Goal: Task Accomplishment & Management: Manage account settings

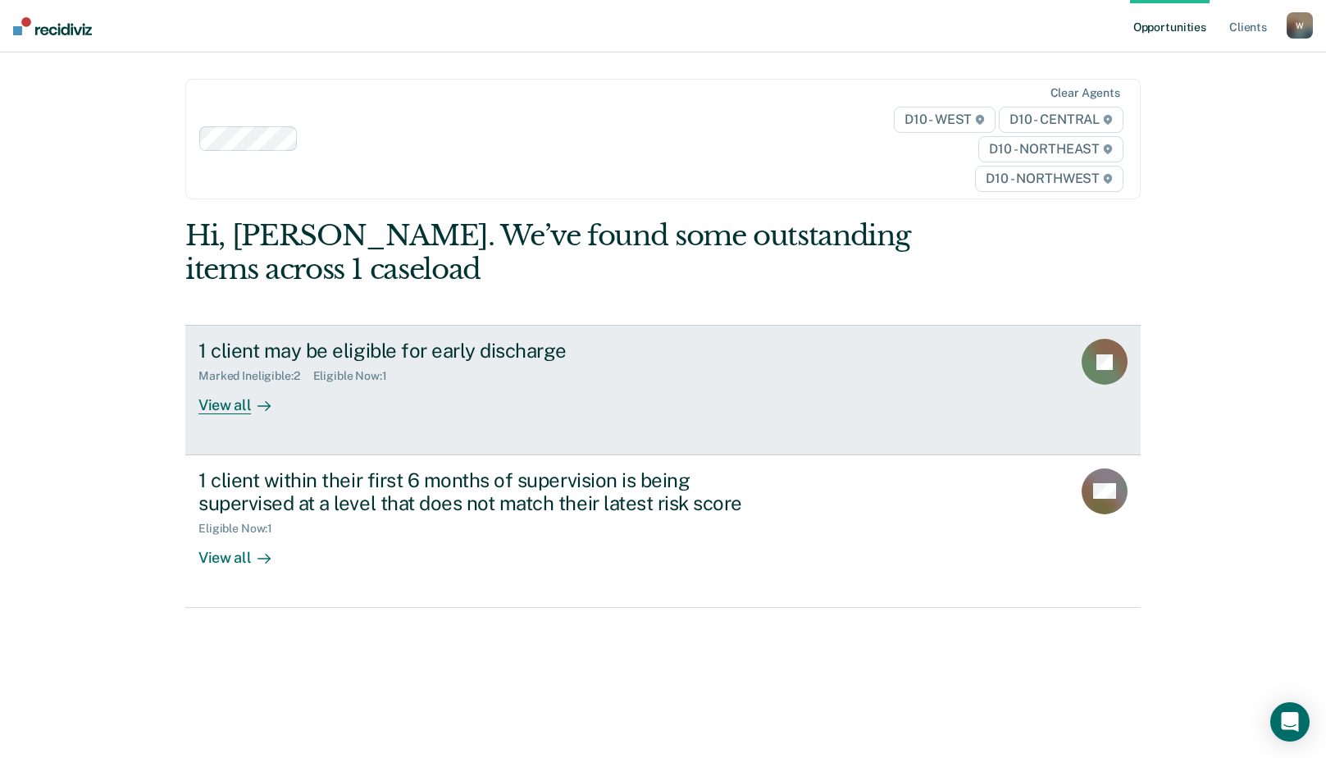
click at [273, 357] on div "1 client may be eligible for early discharge" at bounding box center [486, 351] width 576 height 24
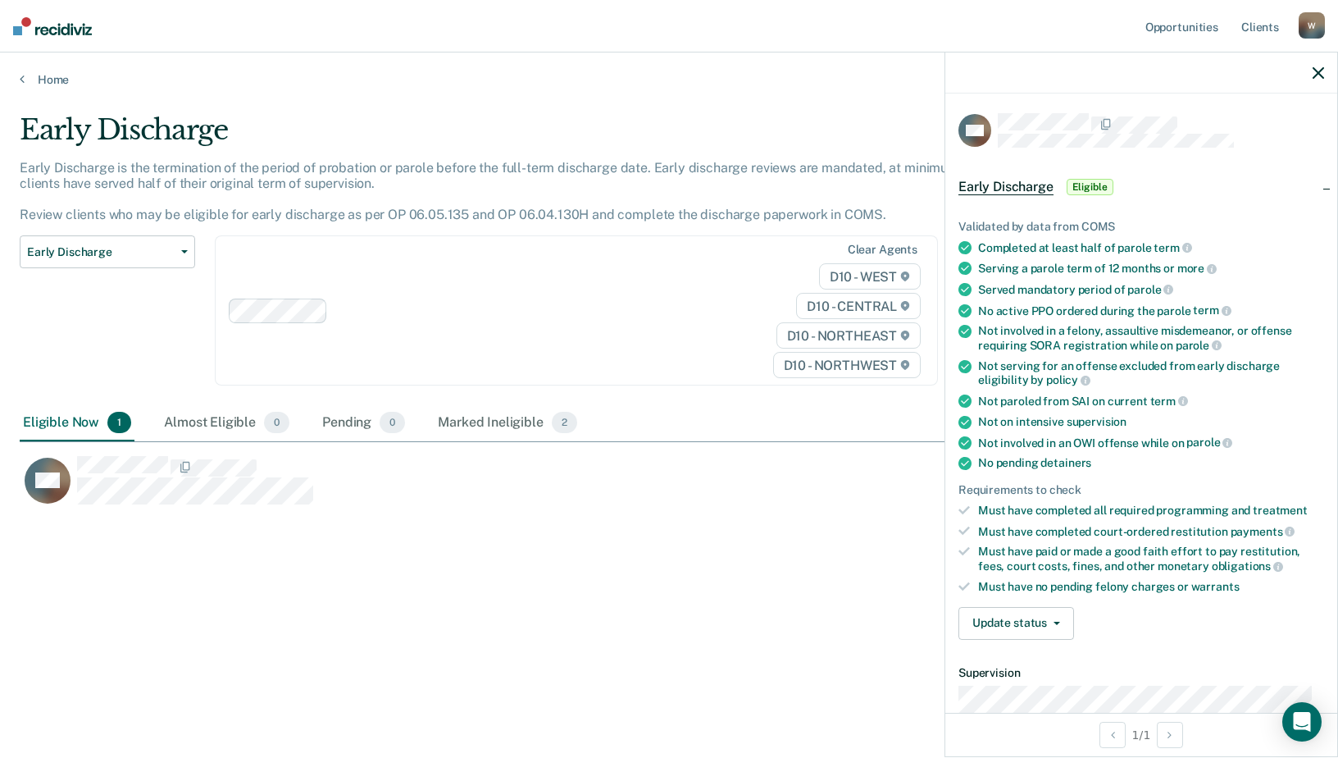
click at [1101, 189] on span "Eligible" at bounding box center [1090, 187] width 47 height 16
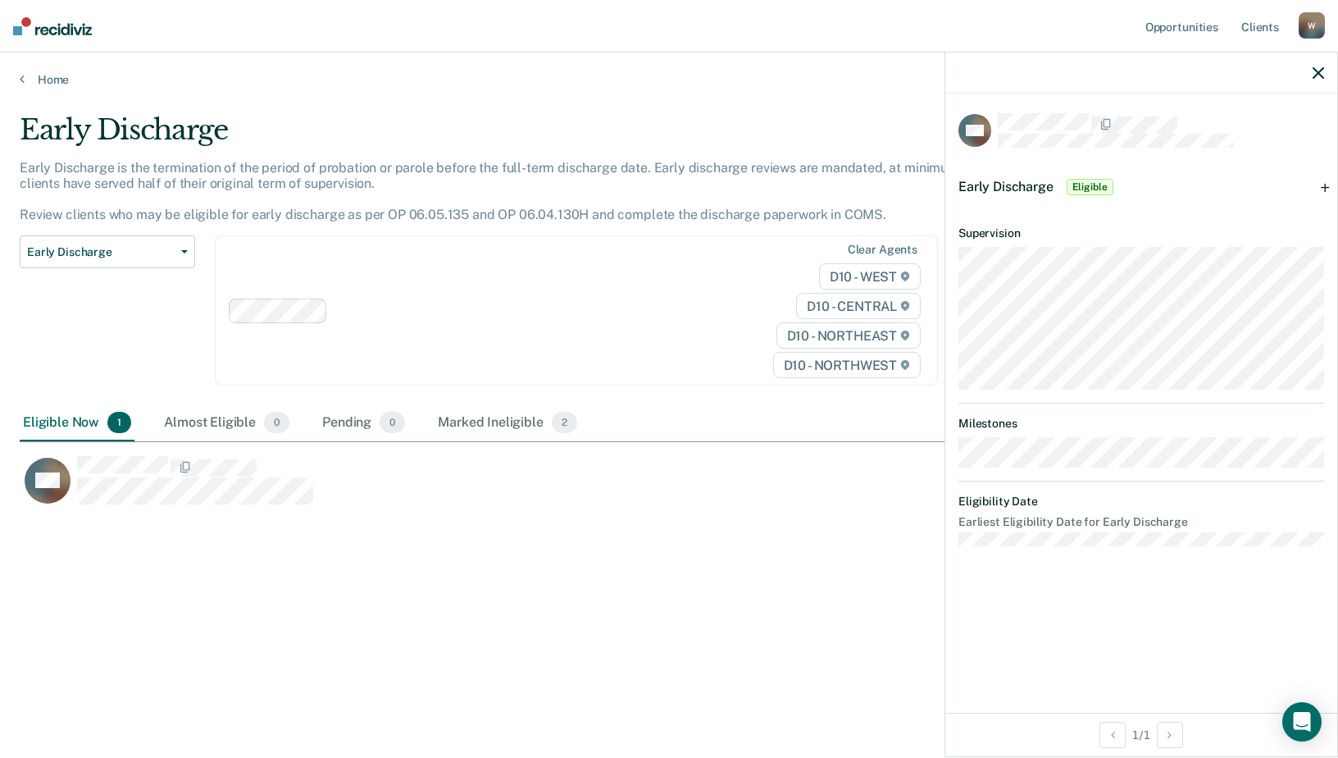
click at [1101, 189] on span "Eligible" at bounding box center [1090, 187] width 47 height 16
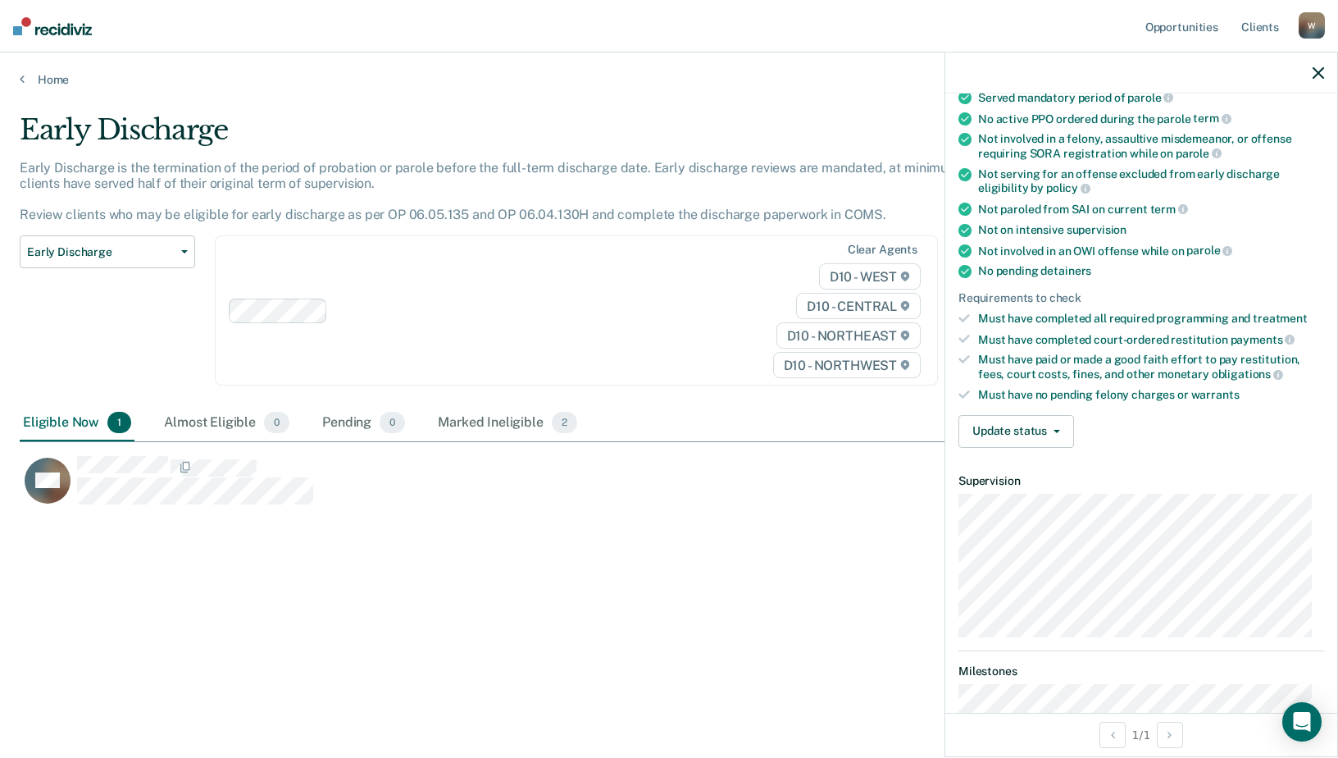
scroll to position [246, 0]
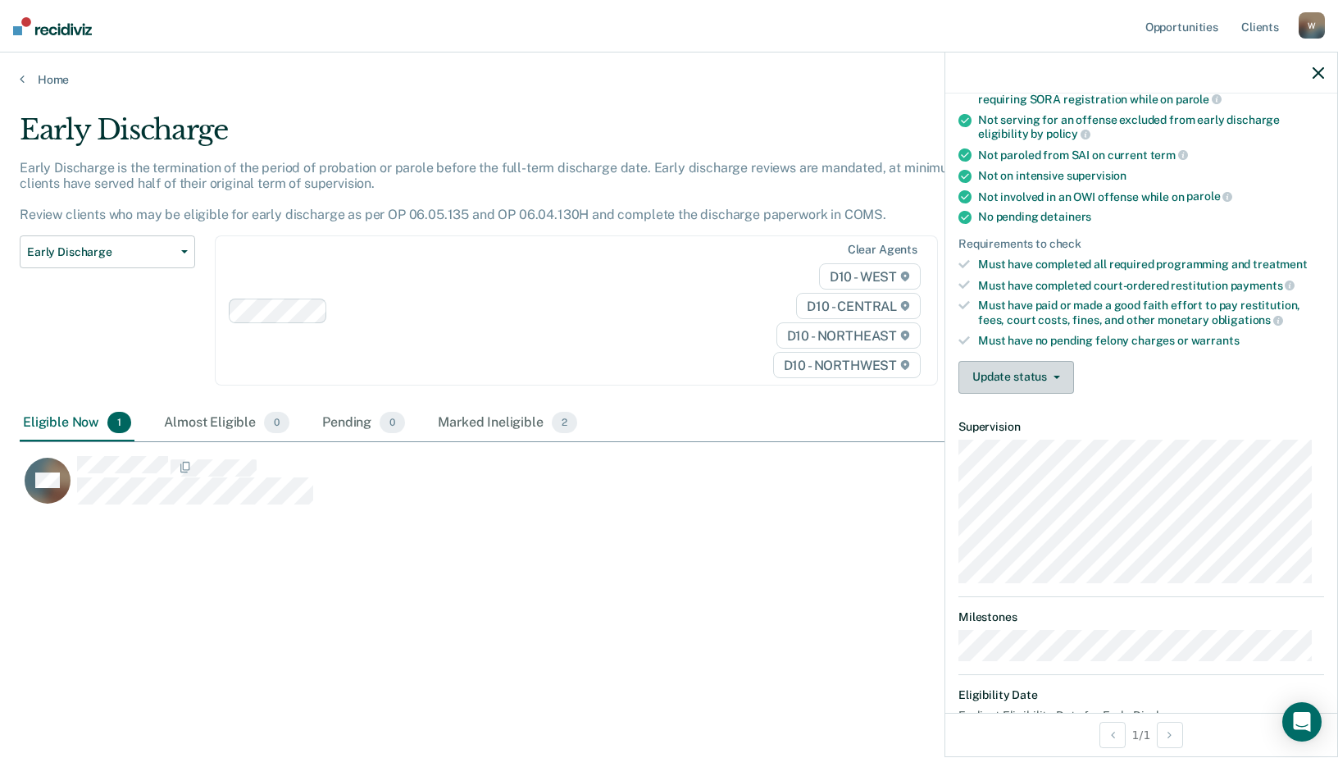
click at [1064, 380] on button "Update status" at bounding box center [1017, 377] width 116 height 33
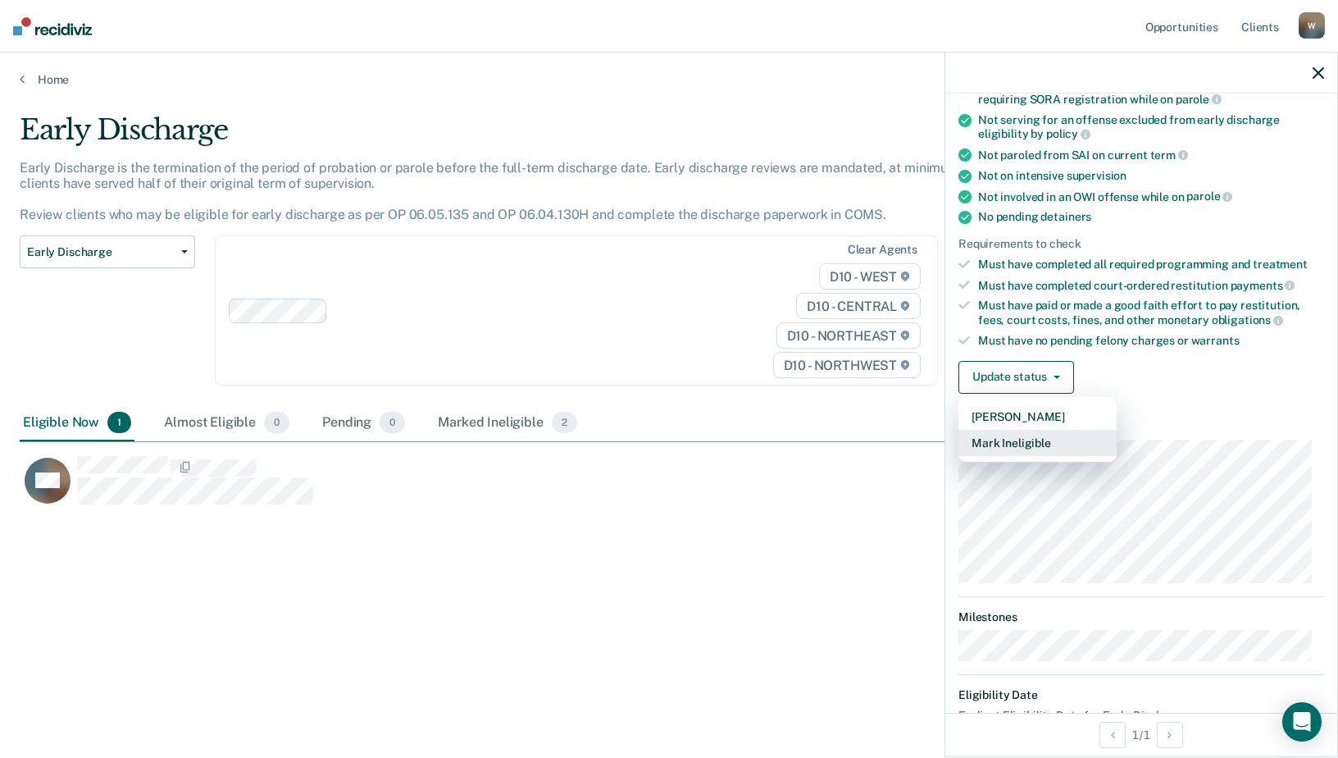
click at [1031, 446] on button "Mark Ineligible" at bounding box center [1038, 443] width 158 height 26
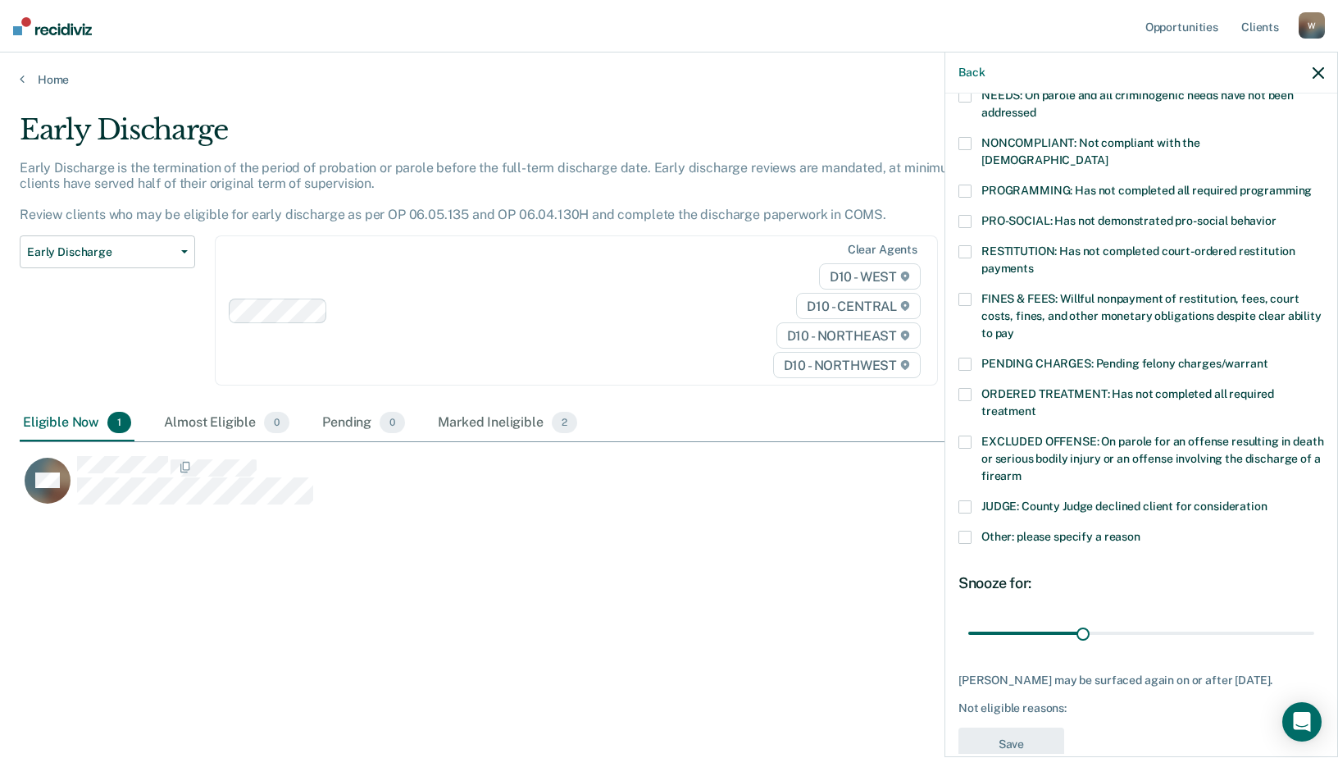
scroll to position [307, 0]
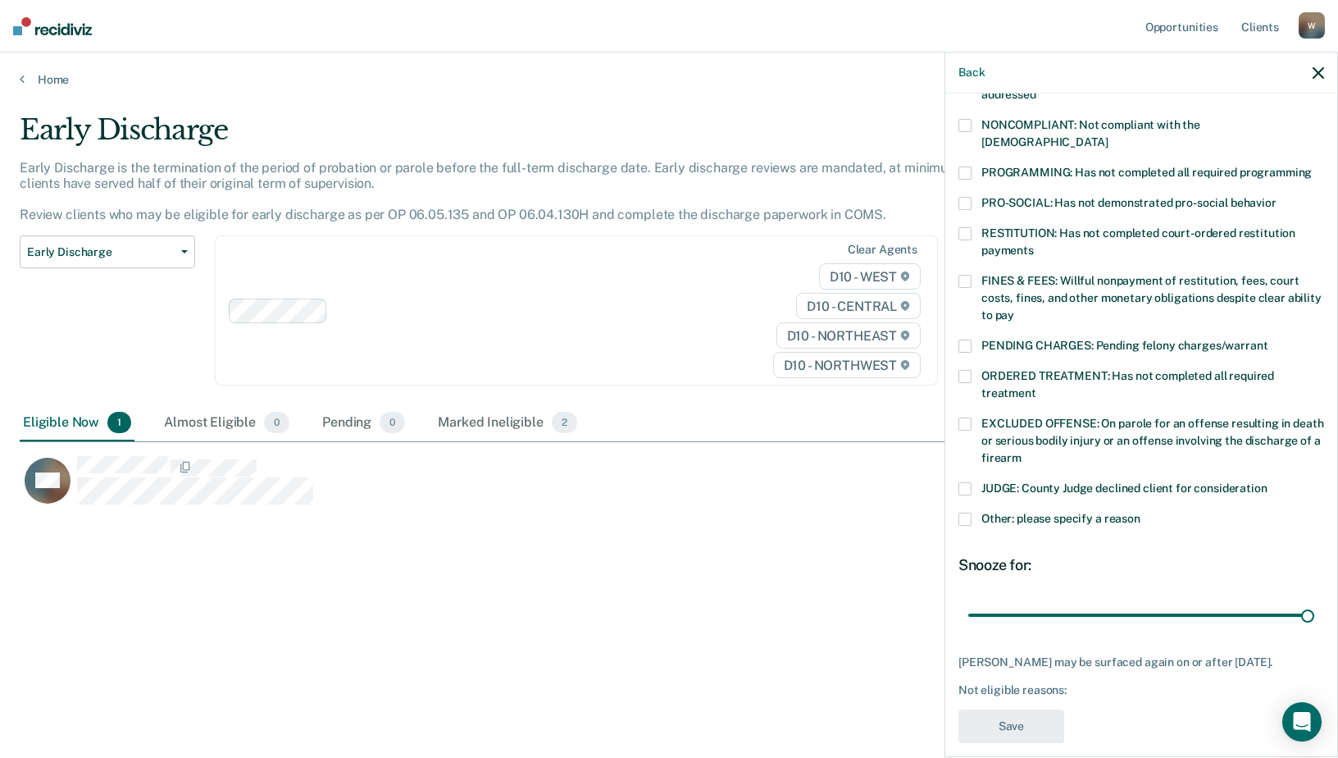
drag, startPoint x: 1083, startPoint y: 595, endPoint x: 1332, endPoint y: 545, distance: 254.3
type input "90"
click at [1315, 600] on input "range" at bounding box center [1142, 614] width 346 height 29
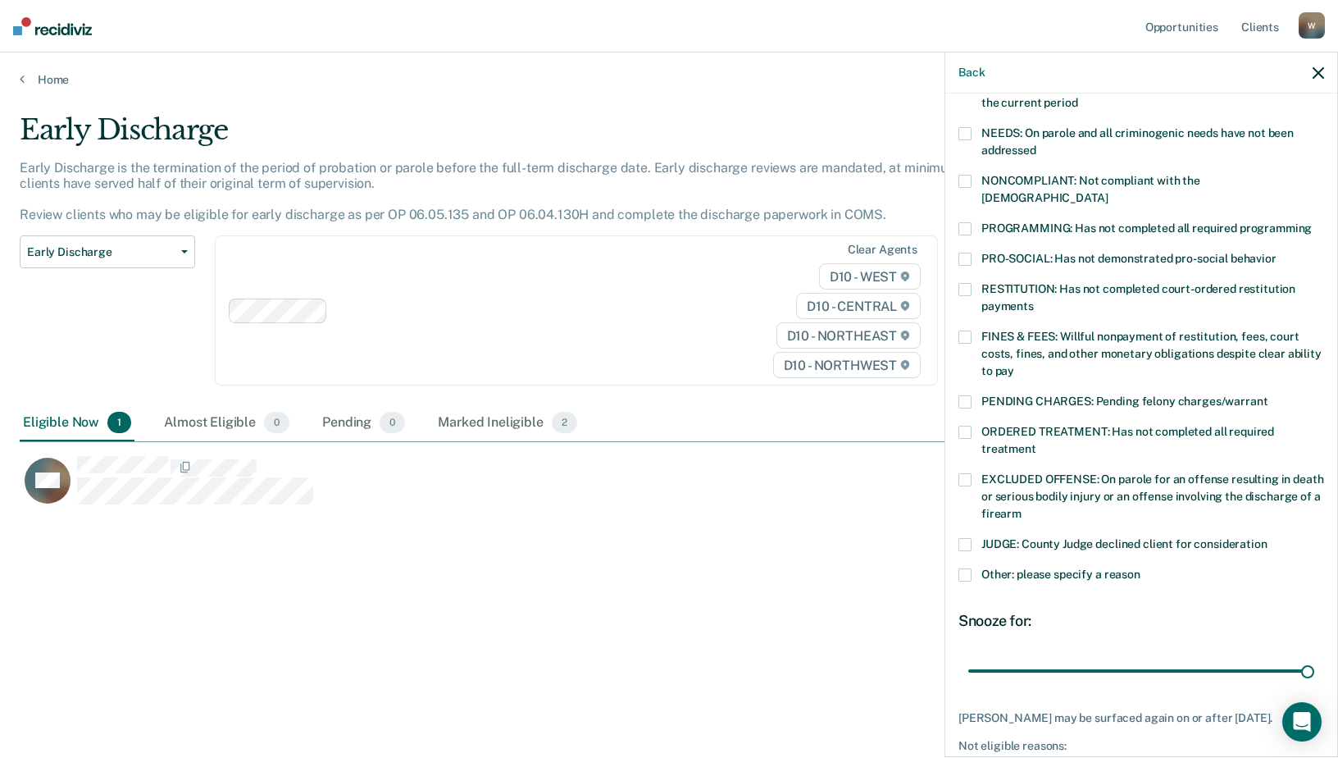
scroll to position [225, 0]
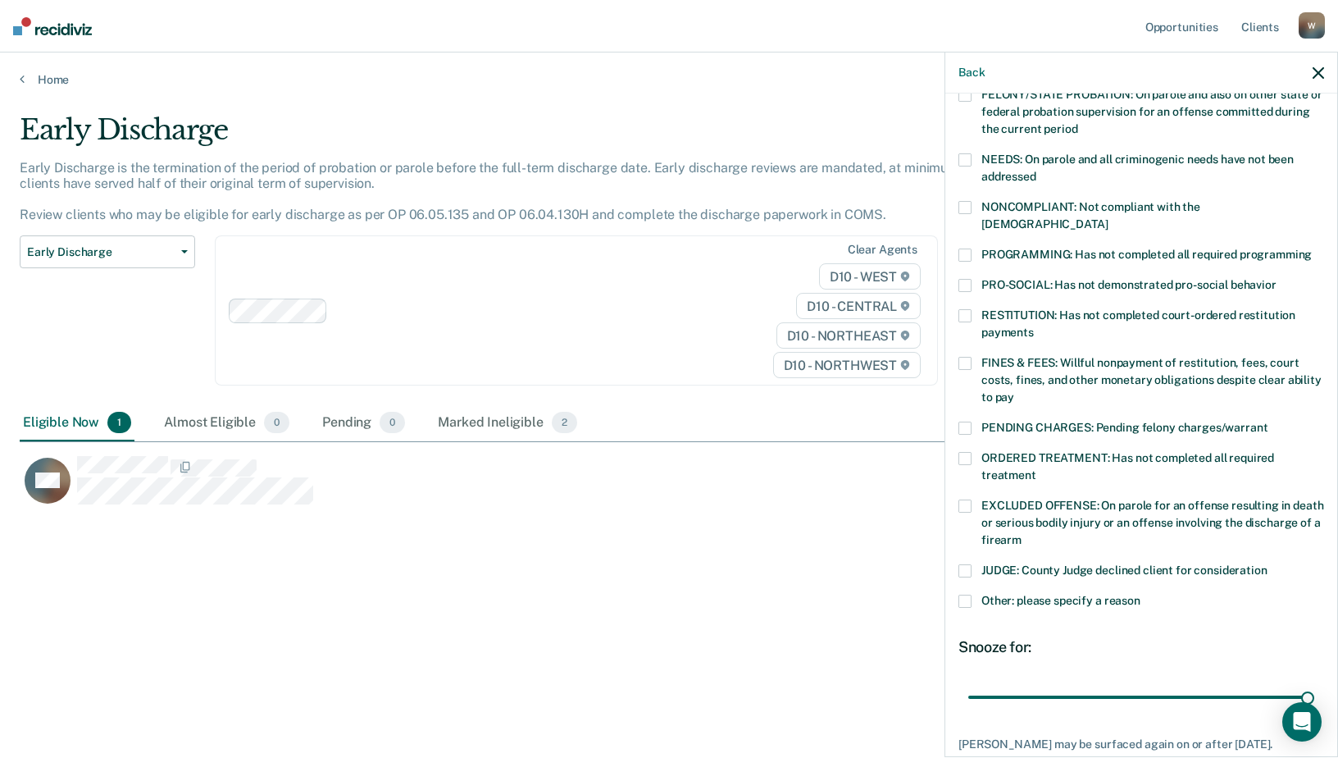
click at [966, 249] on span at bounding box center [965, 255] width 13 height 13
click at [1312, 249] on input "PROGRAMMING: Has not completed all required programming" at bounding box center [1312, 249] width 0 height 0
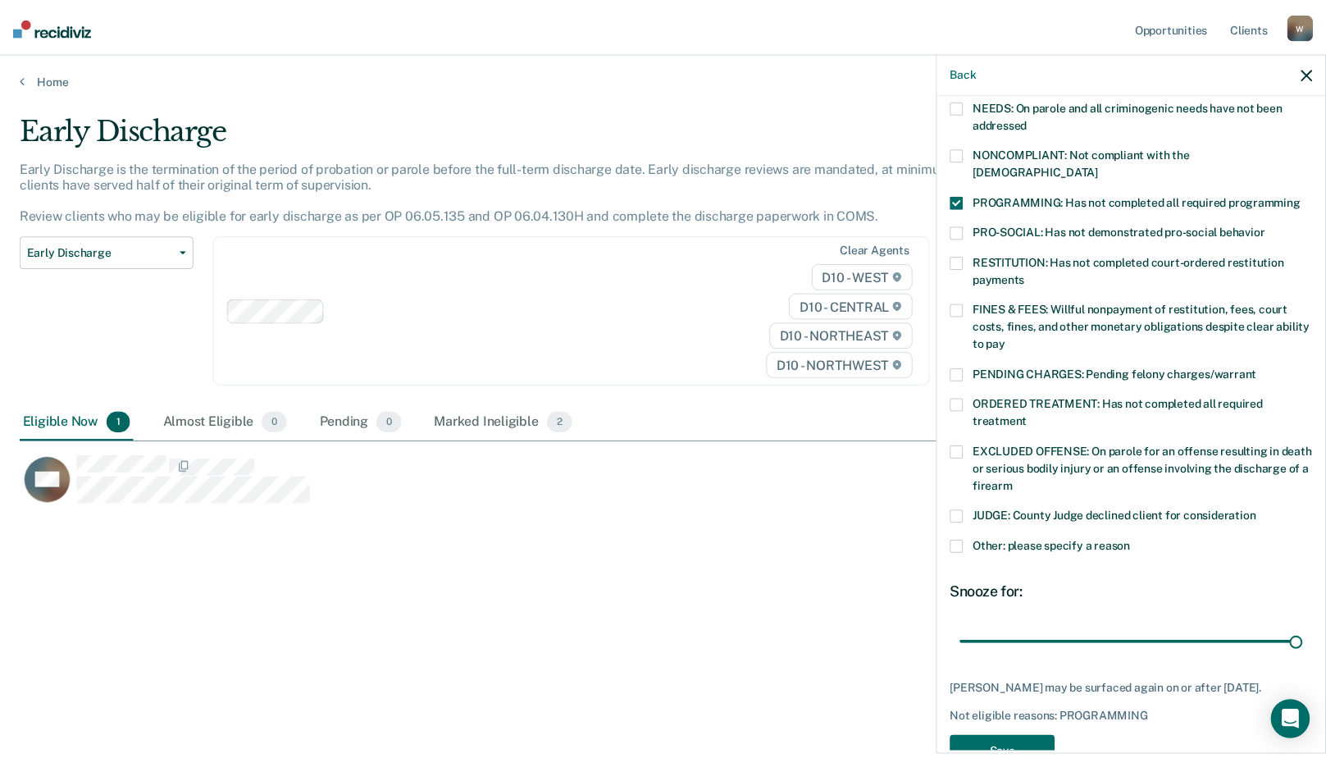
scroll to position [307, 0]
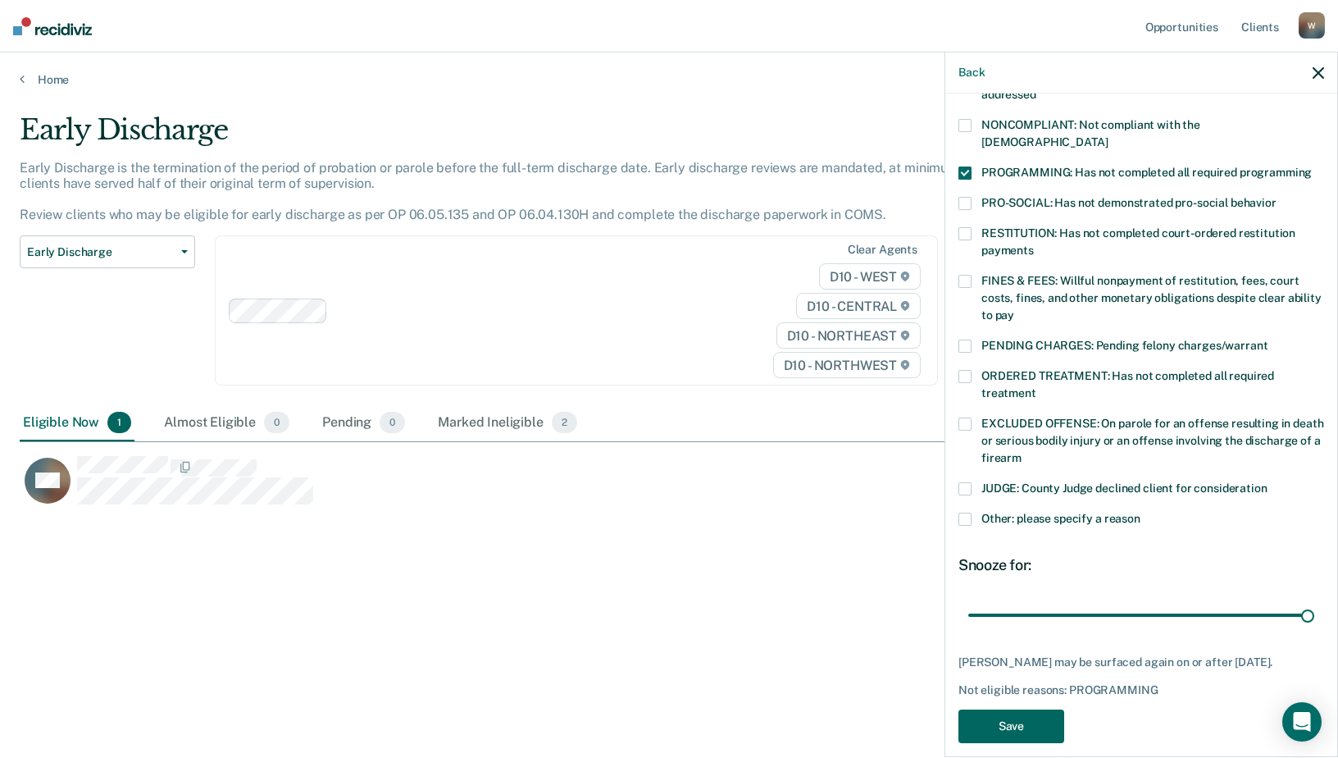
click at [1026, 718] on button "Save" at bounding box center [1012, 726] width 106 height 34
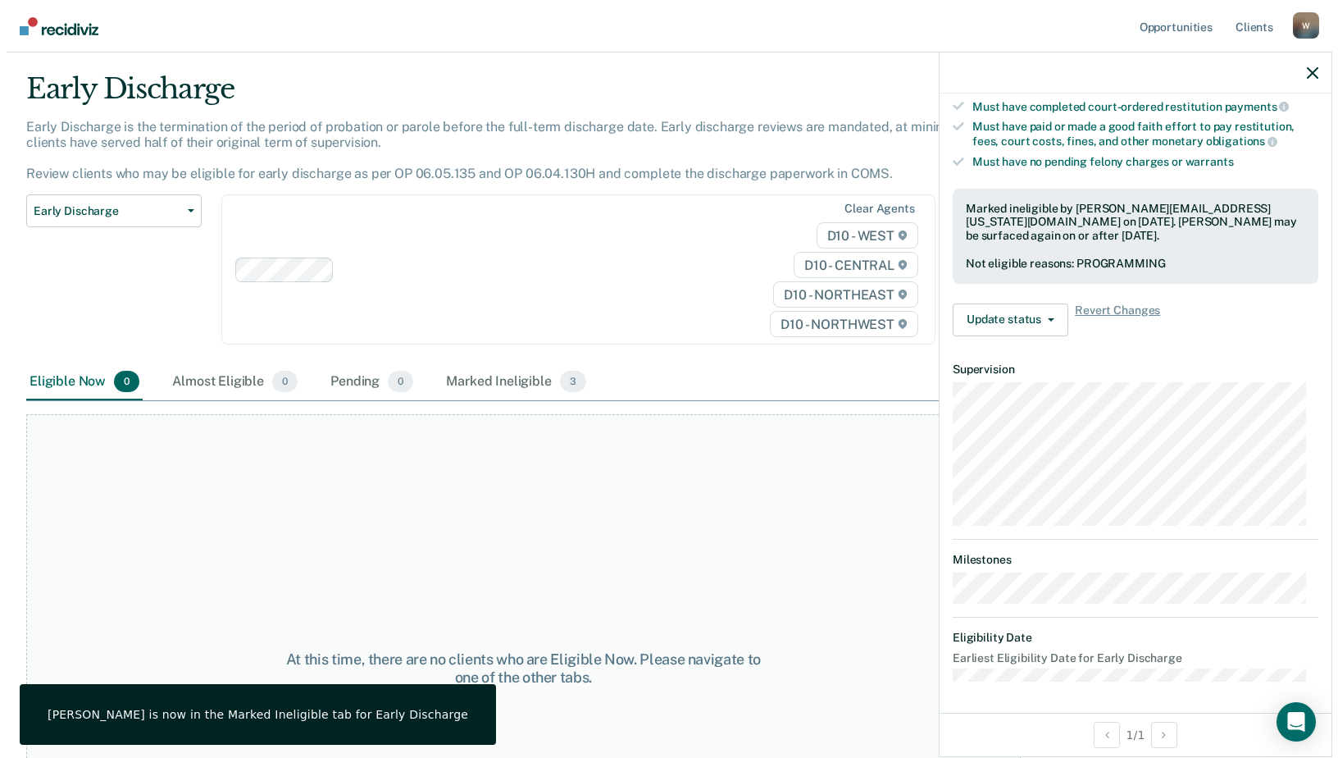
scroll to position [0, 0]
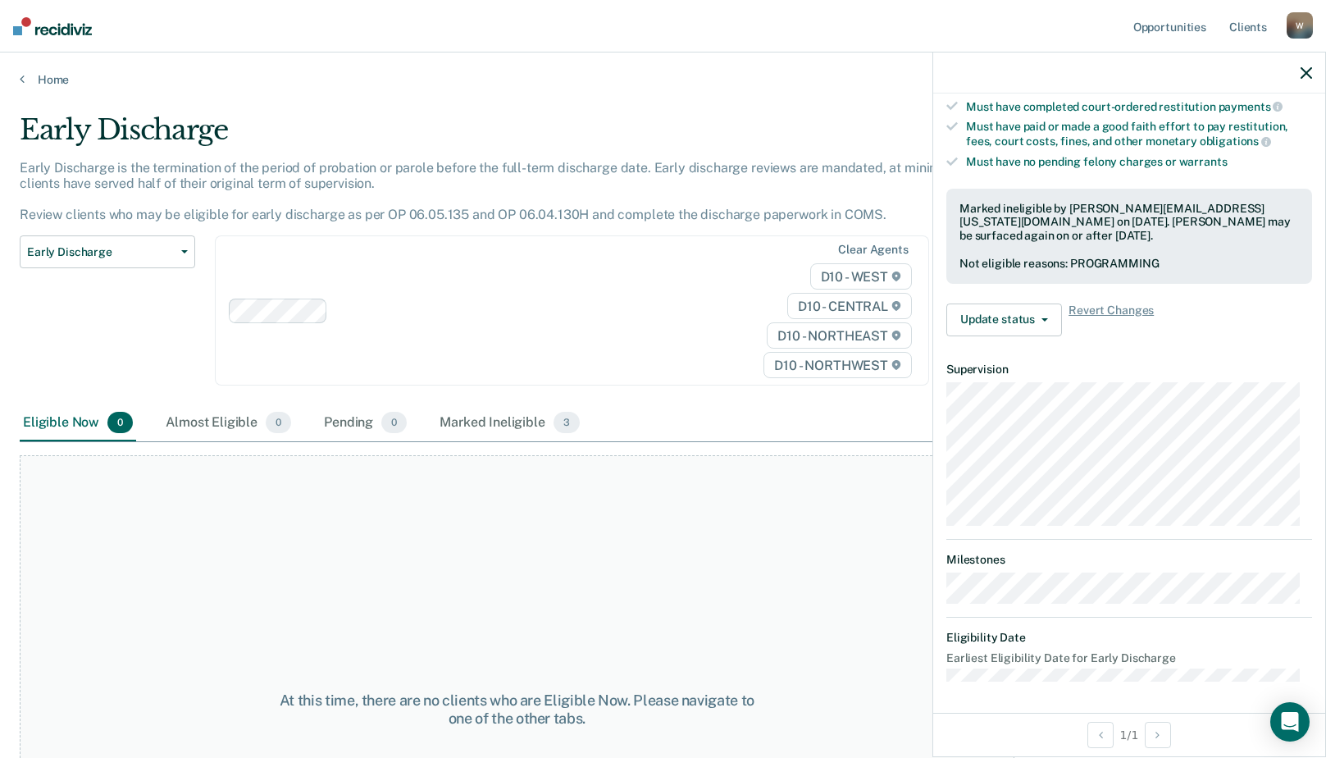
click at [1313, 73] on div at bounding box center [1129, 72] width 392 height 41
click at [1302, 72] on icon "button" at bounding box center [1306, 72] width 11 height 11
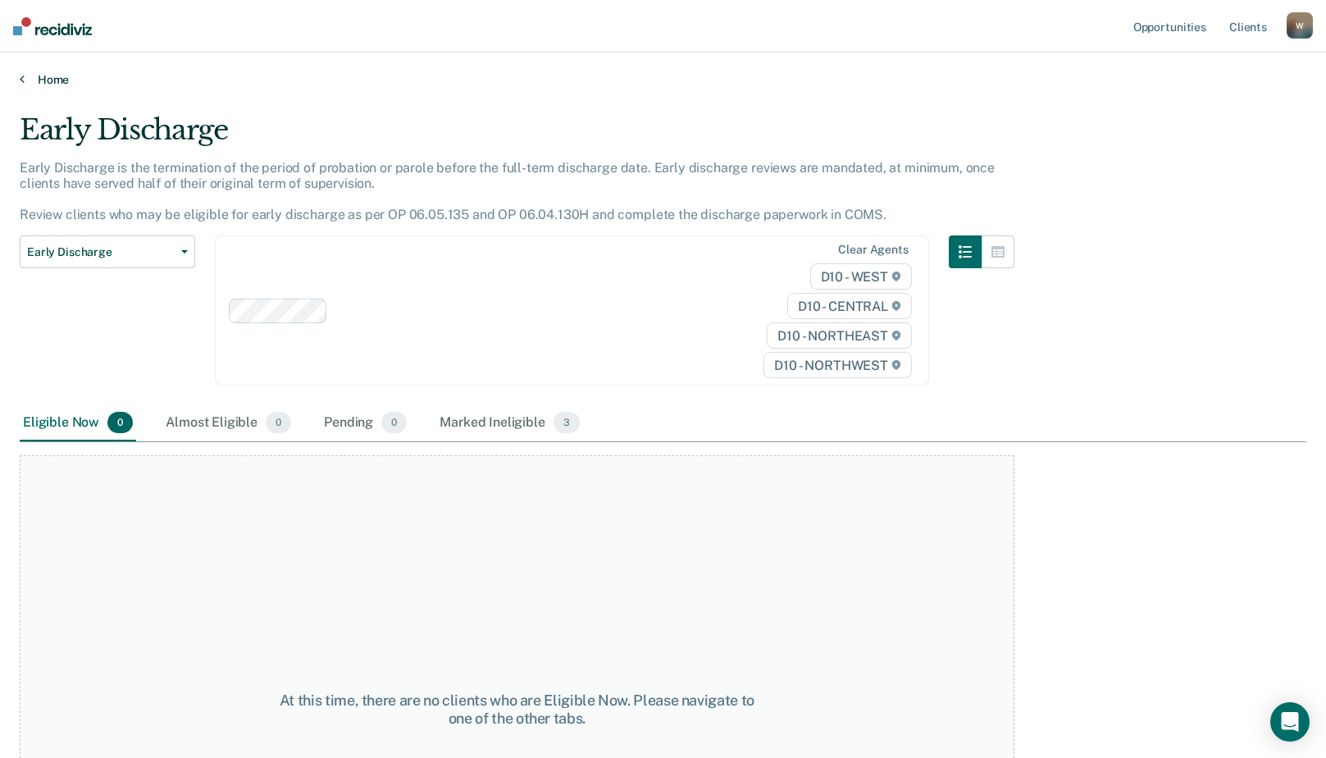
click at [62, 80] on link "Home" at bounding box center [663, 79] width 1287 height 15
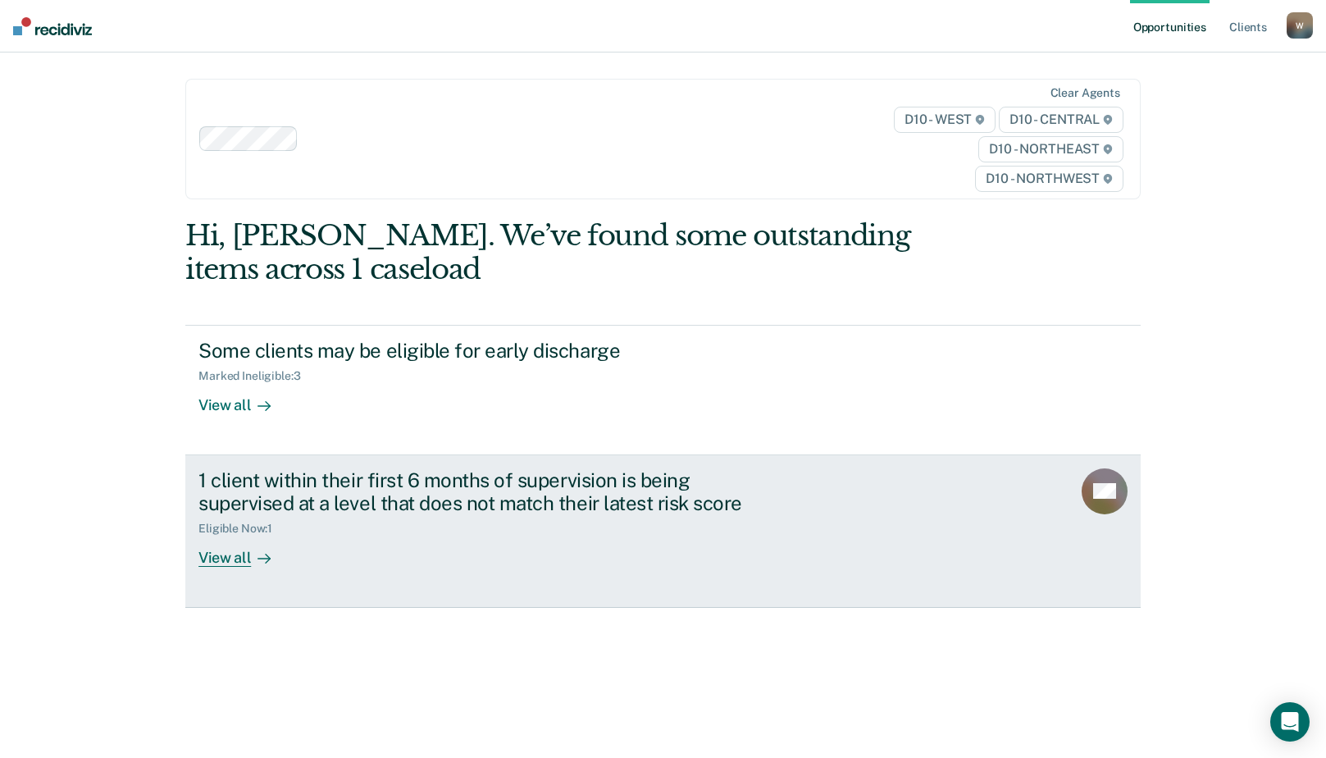
click at [430, 481] on div "1 client within their first 6 months of supervision is being supervised at a le…" at bounding box center [486, 492] width 576 height 48
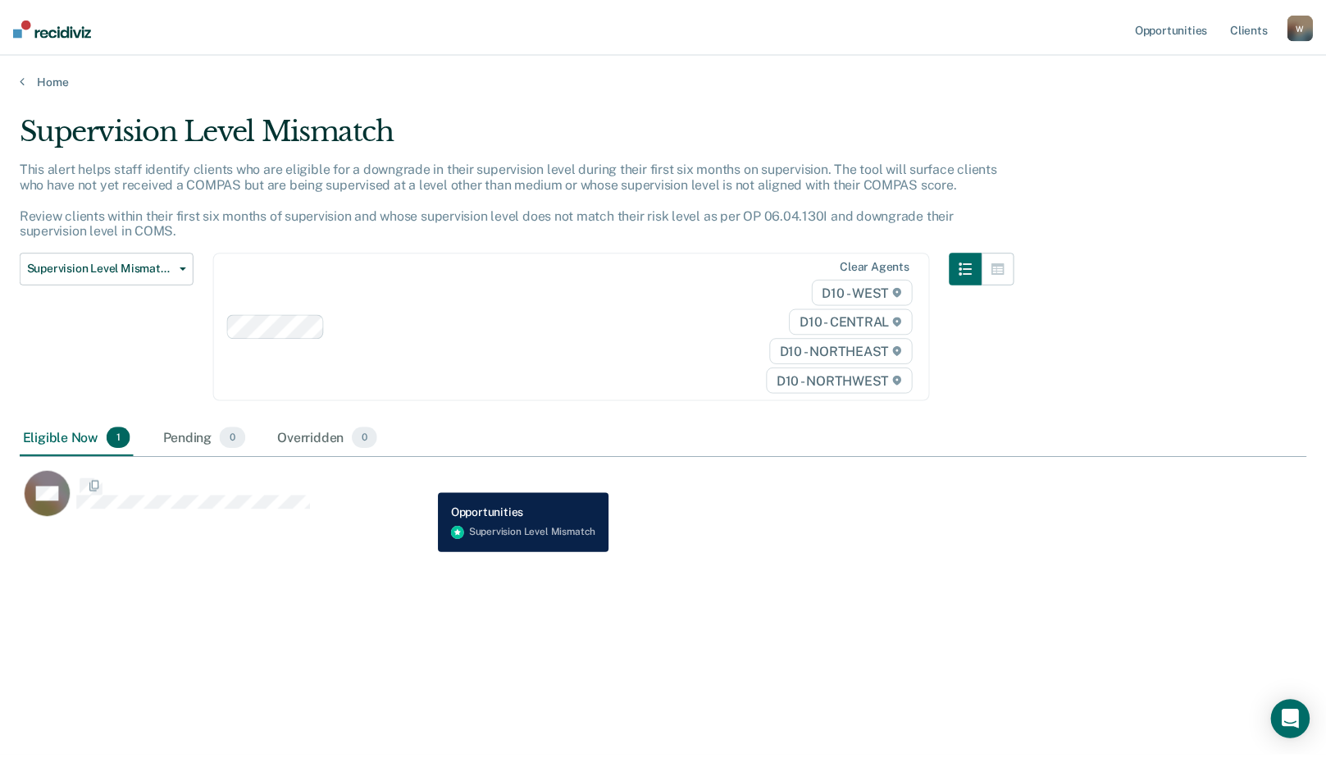
scroll to position [509, 1287]
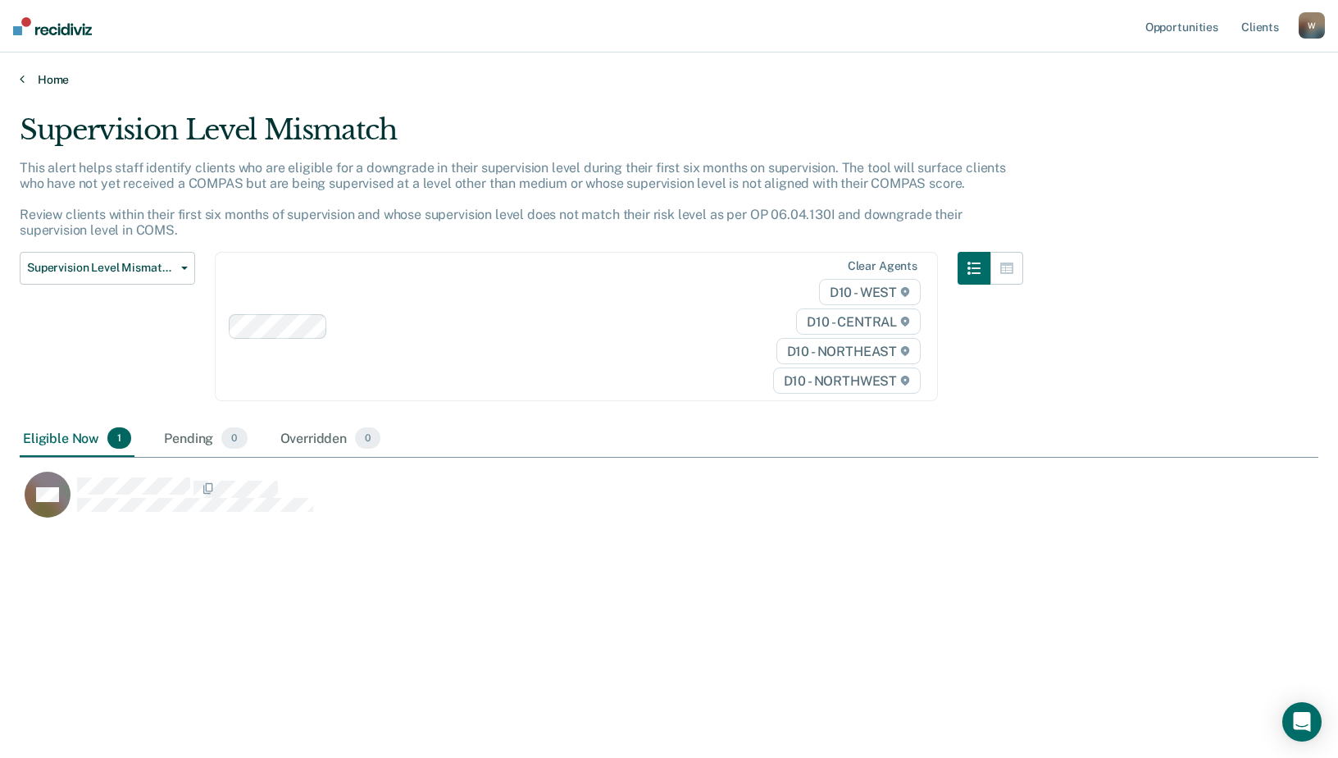
click at [51, 80] on link "Home" at bounding box center [669, 79] width 1299 height 15
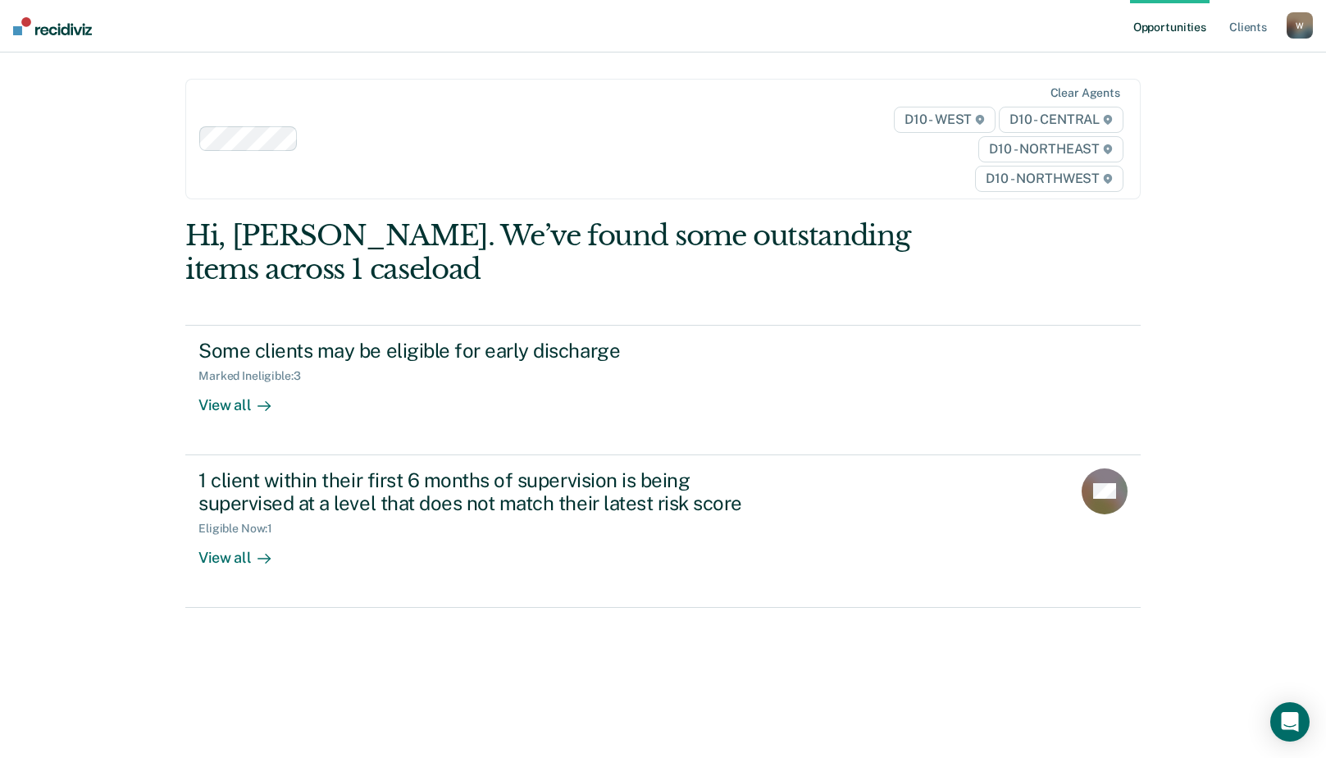
click at [1293, 26] on div "W" at bounding box center [1300, 25] width 26 height 26
click at [1202, 306] on div "Opportunities Client s [EMAIL_ADDRESS][US_STATE][DOMAIN_NAME] W Profile How it …" at bounding box center [663, 379] width 1326 height 758
click at [417, 721] on div "Hi, Sarah. We’ve found some outstanding items across 1 caseload Some clients ma…" at bounding box center [662, 506] width 955 height 574
click at [1297, 29] on div "W" at bounding box center [1300, 25] width 26 height 26
click at [1097, 705] on div "Hi, Sarah. We’ve found some outstanding items across 1 caseload Some clients ma…" at bounding box center [662, 506] width 955 height 574
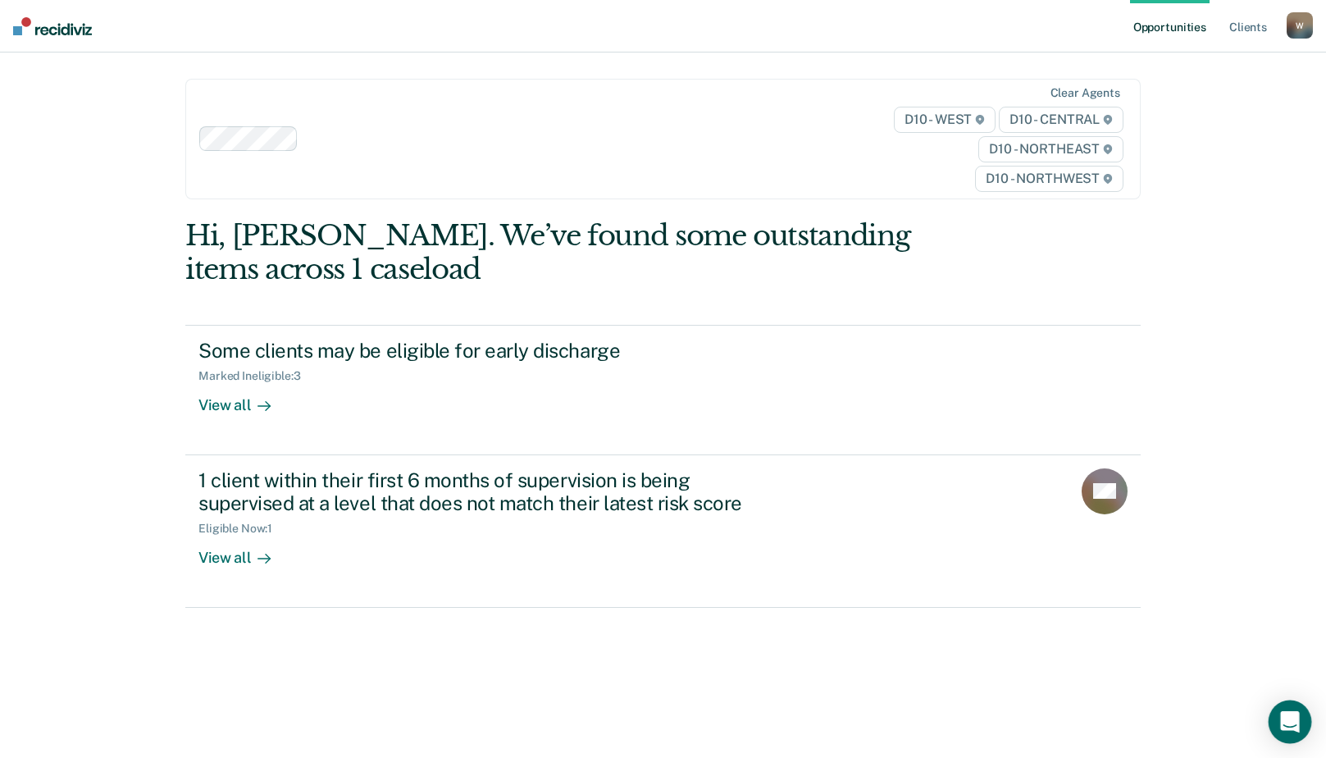
click at [1301, 727] on div "Open Intercom Messenger" at bounding box center [1290, 721] width 43 height 43
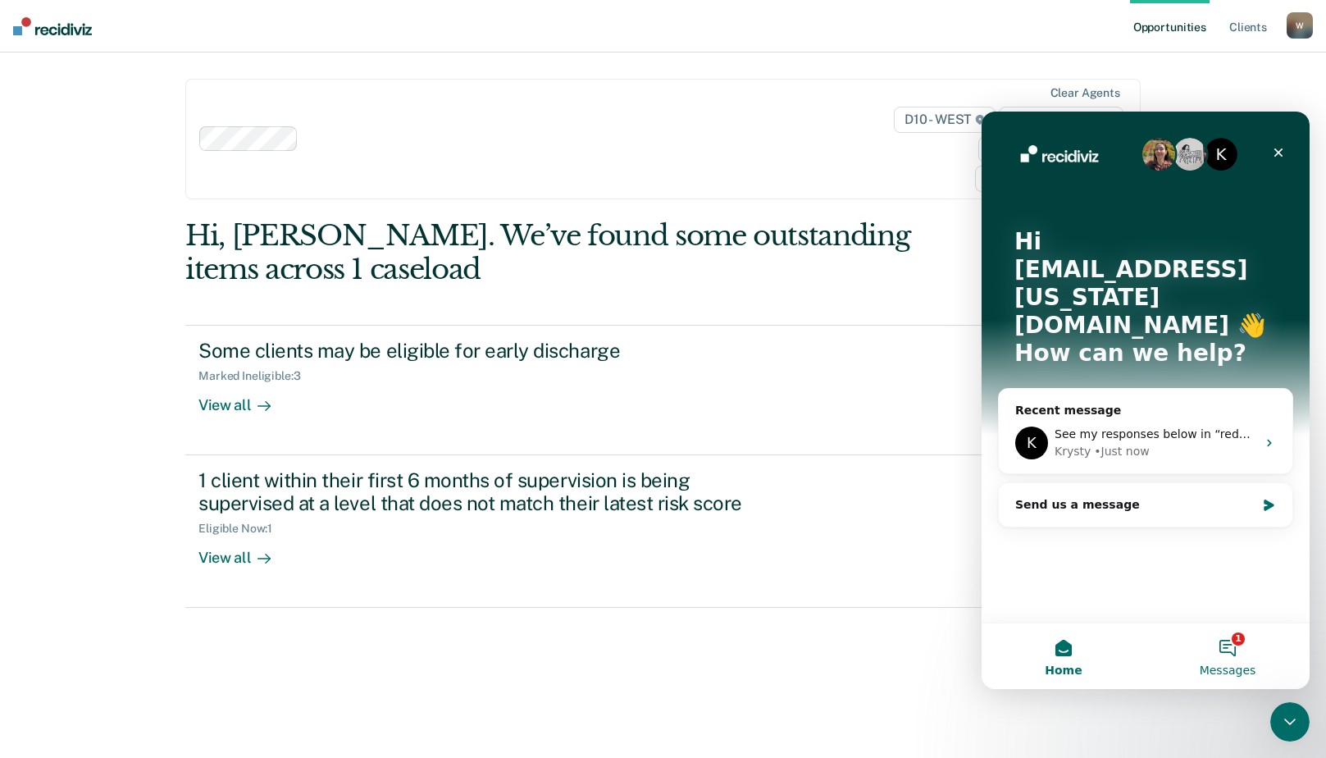
click at [1234, 656] on button "1 Messages" at bounding box center [1228, 656] width 164 height 66
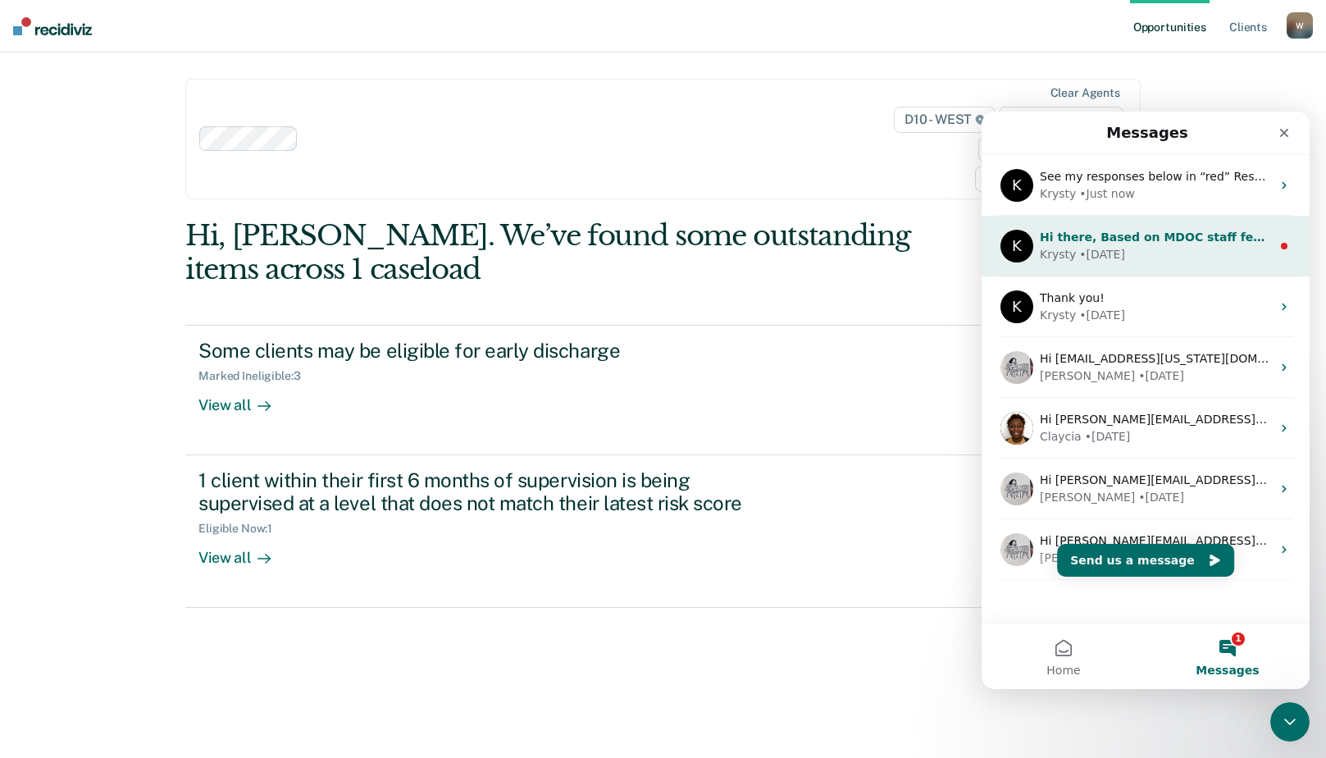
click at [1054, 250] on div "Krysty" at bounding box center [1058, 254] width 36 height 17
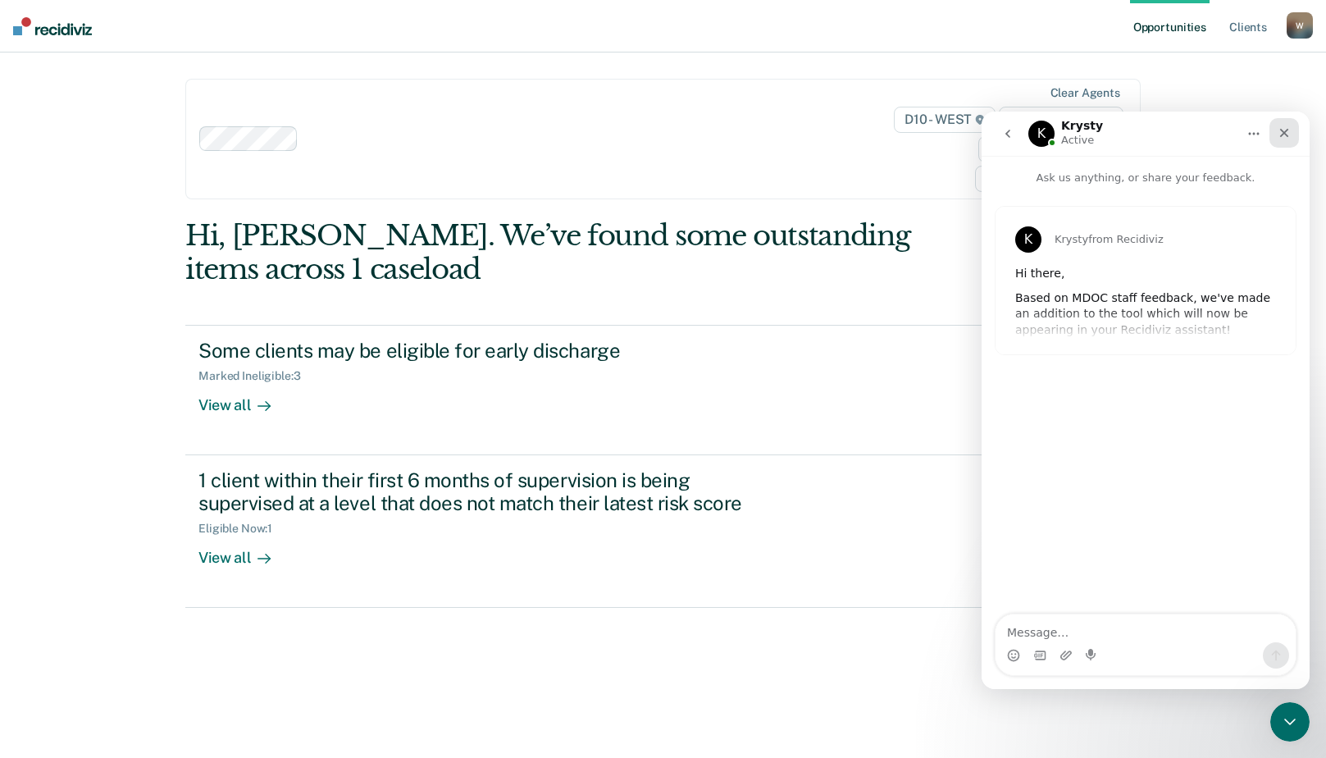
click at [1284, 141] on div "Close" at bounding box center [1285, 133] width 30 height 30
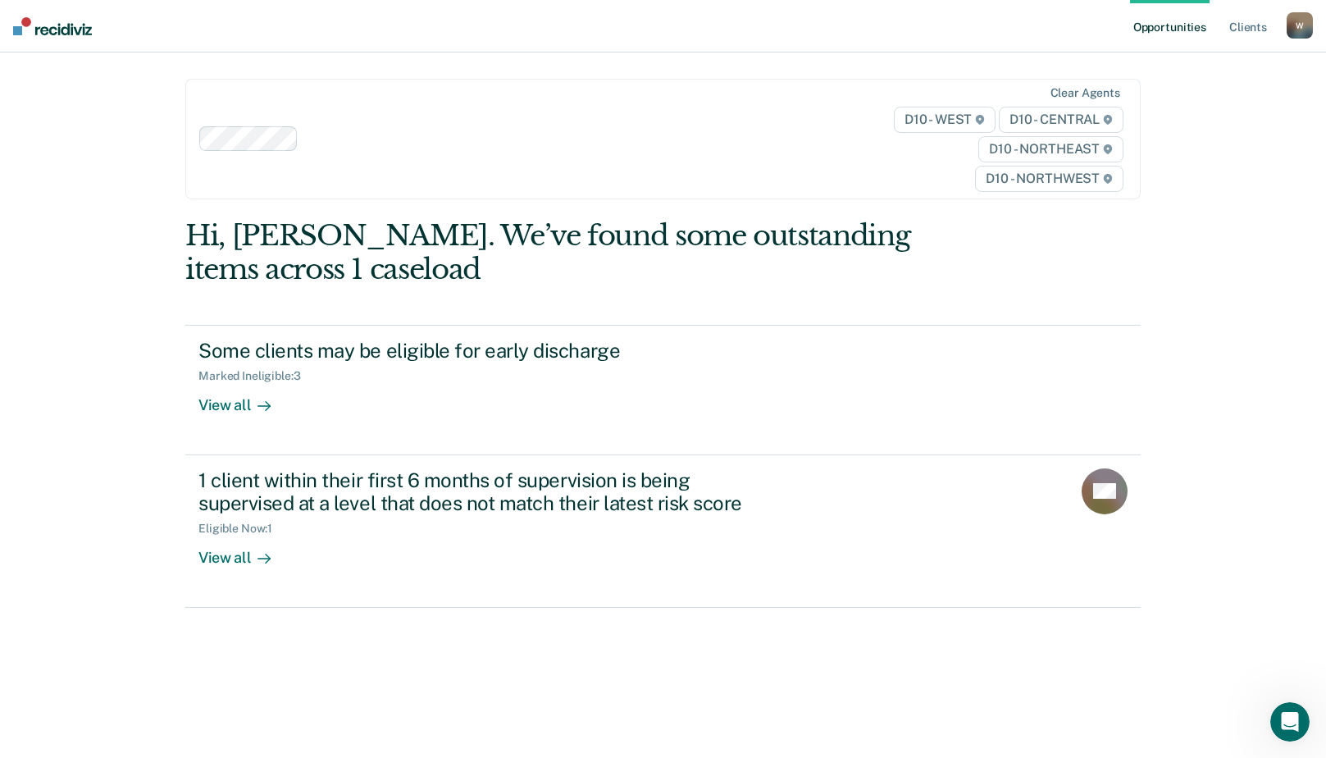
click at [435, 737] on div "Hi, Sarah. We’ve found some outstanding items across 1 caseload Some clients ma…" at bounding box center [662, 506] width 955 height 574
click at [1290, 23] on div "W" at bounding box center [1300, 25] width 26 height 26
click at [1197, 86] on link "How it works" at bounding box center [1234, 87] width 132 height 14
click at [1201, 108] on link "Log Out" at bounding box center [1234, 108] width 132 height 14
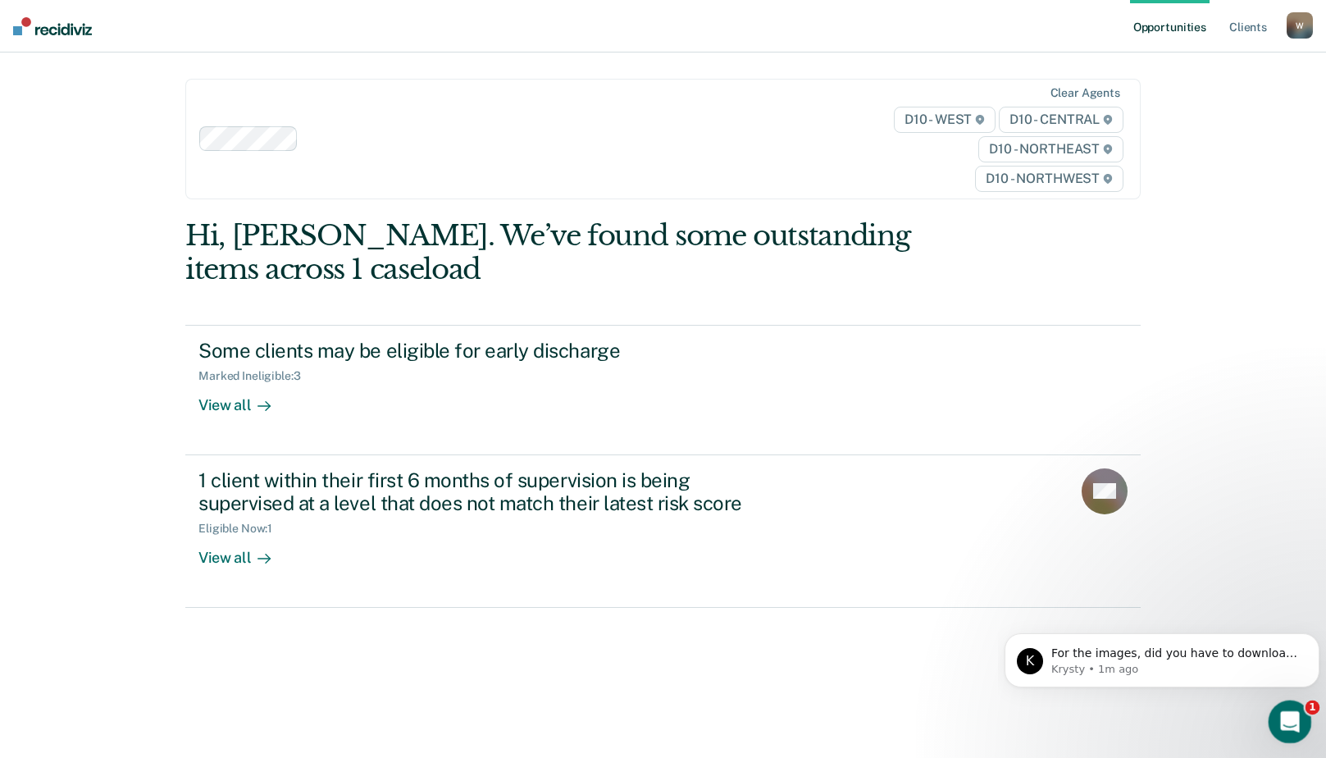
click at [1270, 710] on div "Open Intercom Messenger" at bounding box center [1288, 719] width 54 height 54
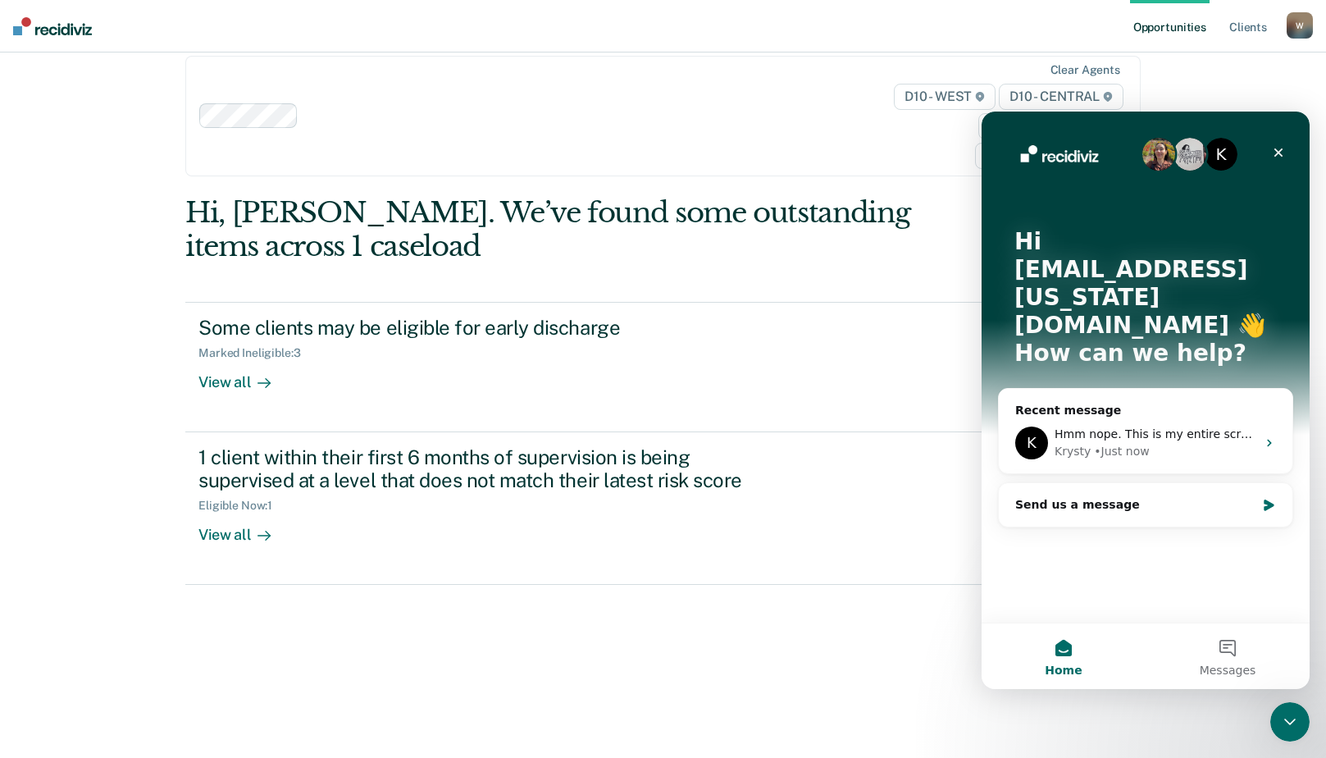
scroll to position [35, 0]
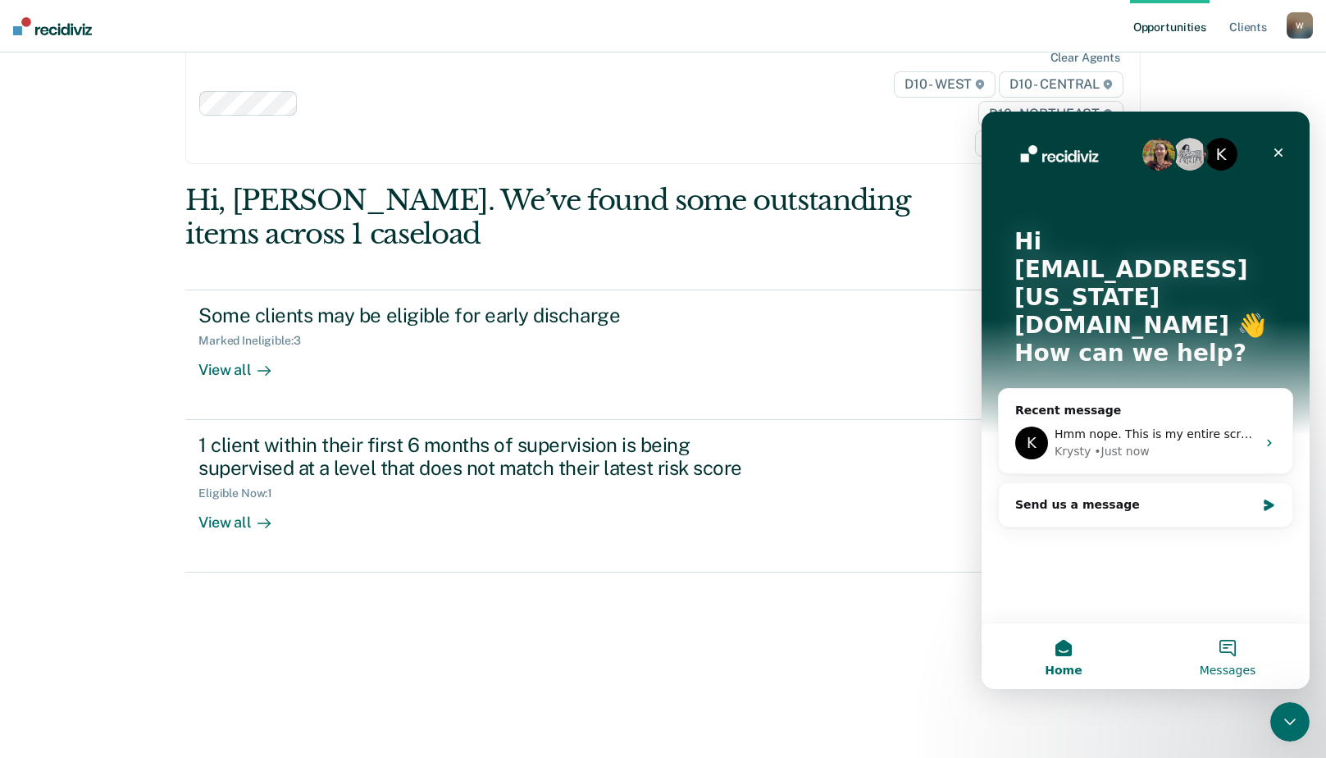
click at [1223, 668] on span "Messages" at bounding box center [1228, 669] width 57 height 11
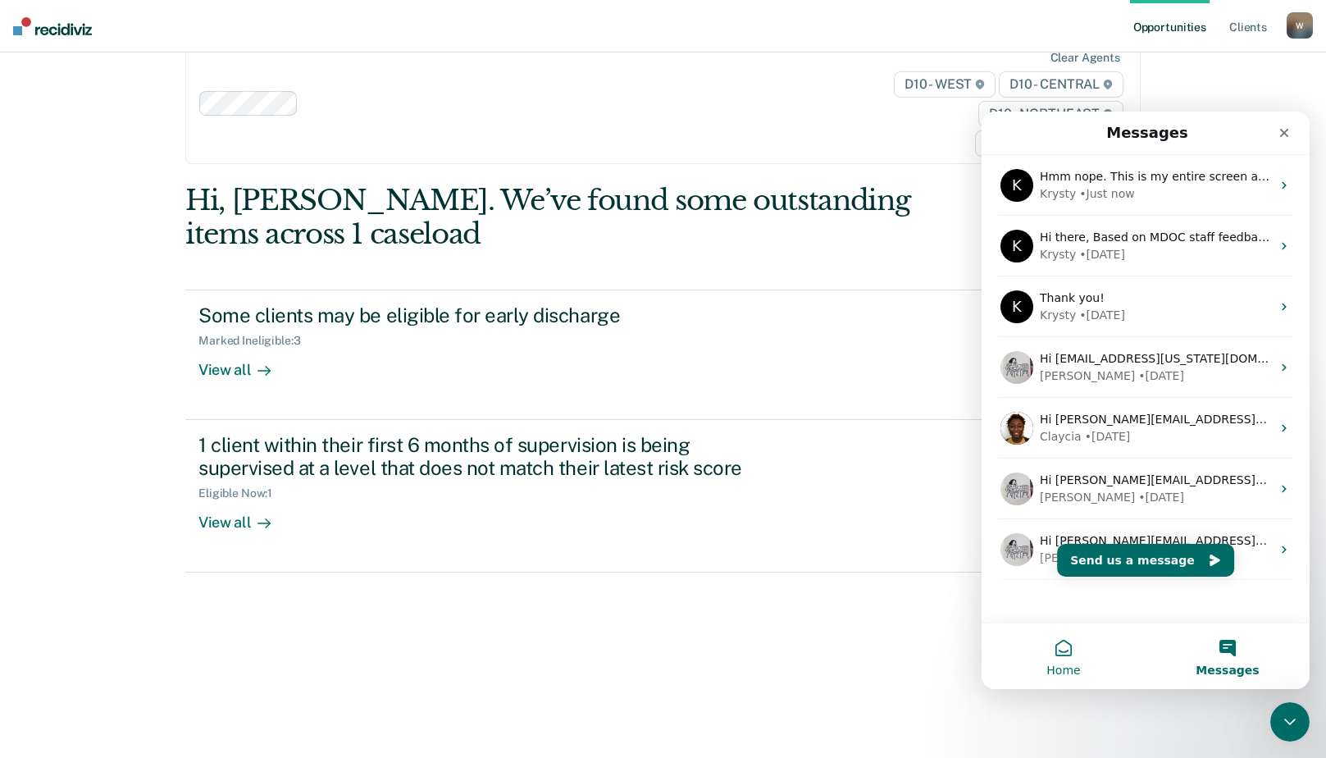
click at [1065, 666] on span "Home" at bounding box center [1064, 669] width 34 height 11
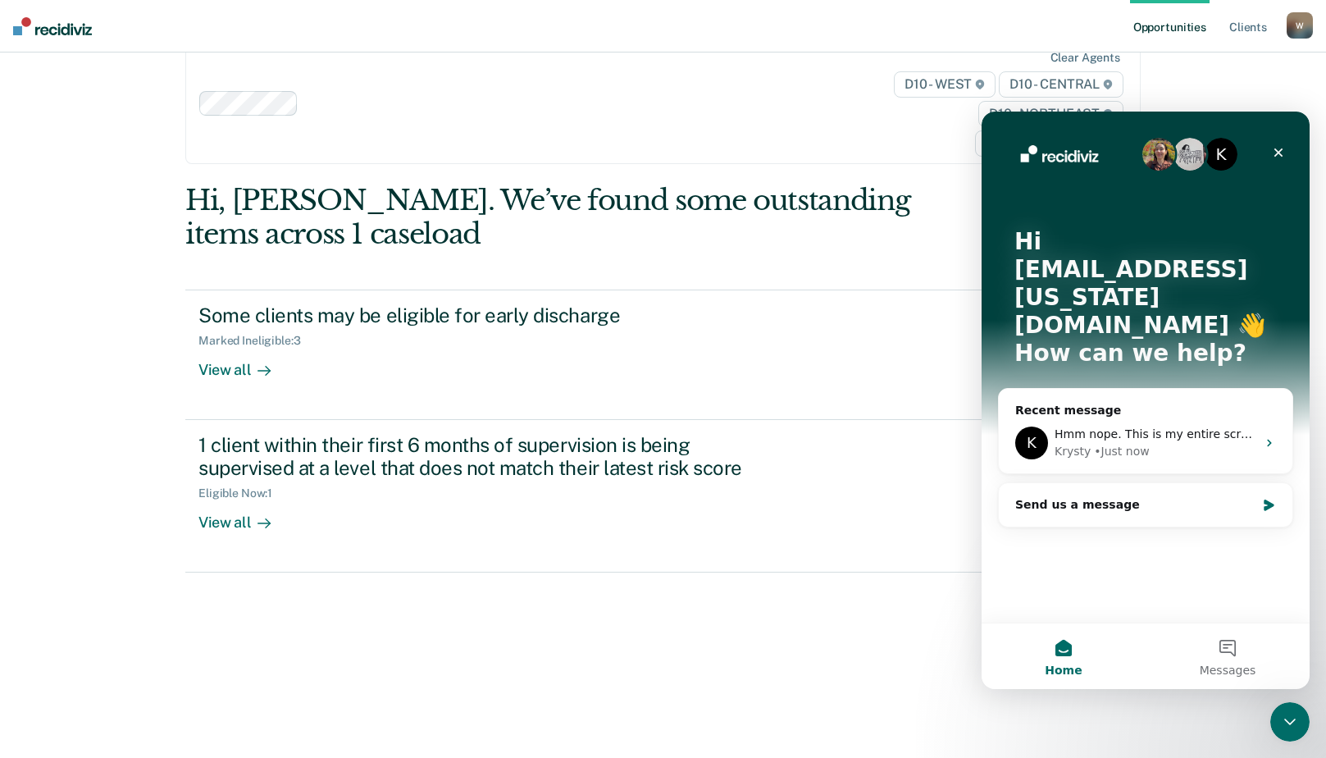
click at [1273, 70] on div "Opportunities Client s [EMAIL_ADDRESS][US_STATE][DOMAIN_NAME] W Profile How it …" at bounding box center [663, 344] width 1326 height 758
click at [1276, 148] on icon "Close" at bounding box center [1278, 152] width 13 height 13
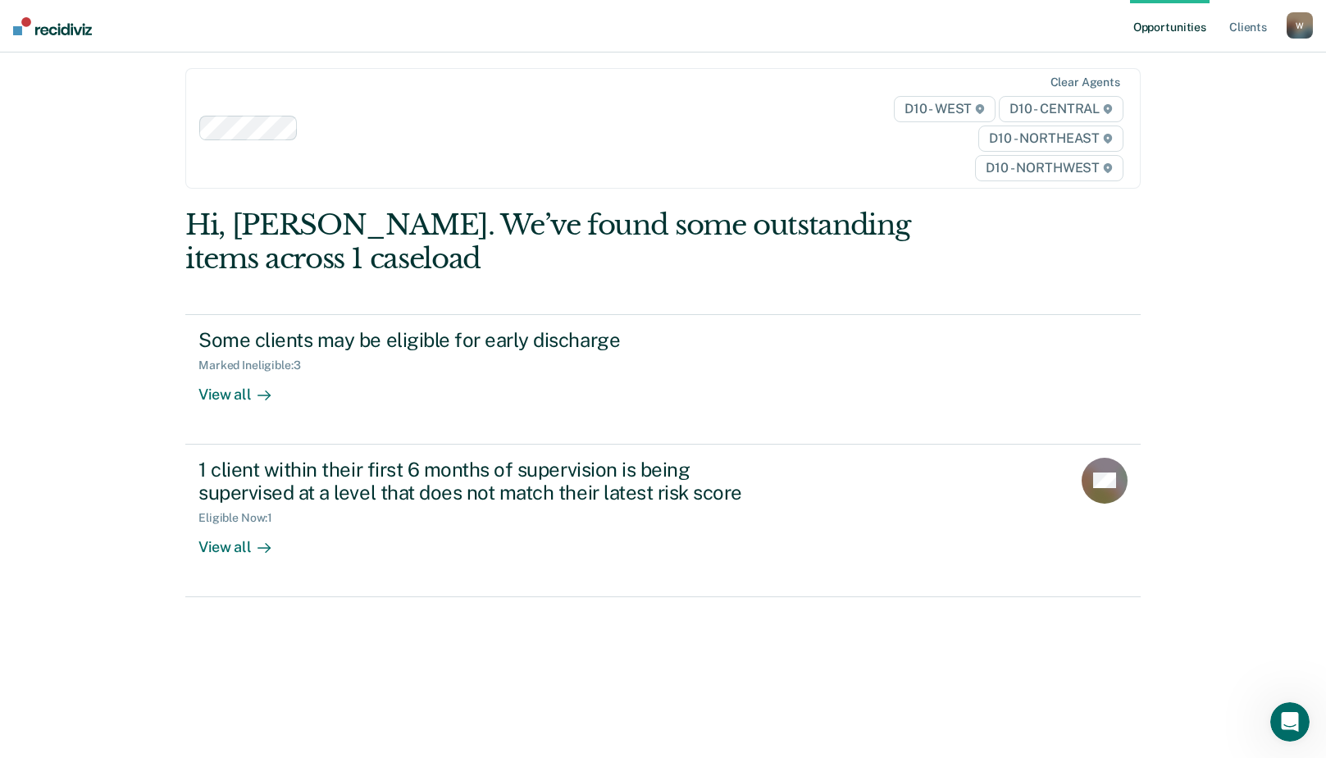
scroll to position [0, 0]
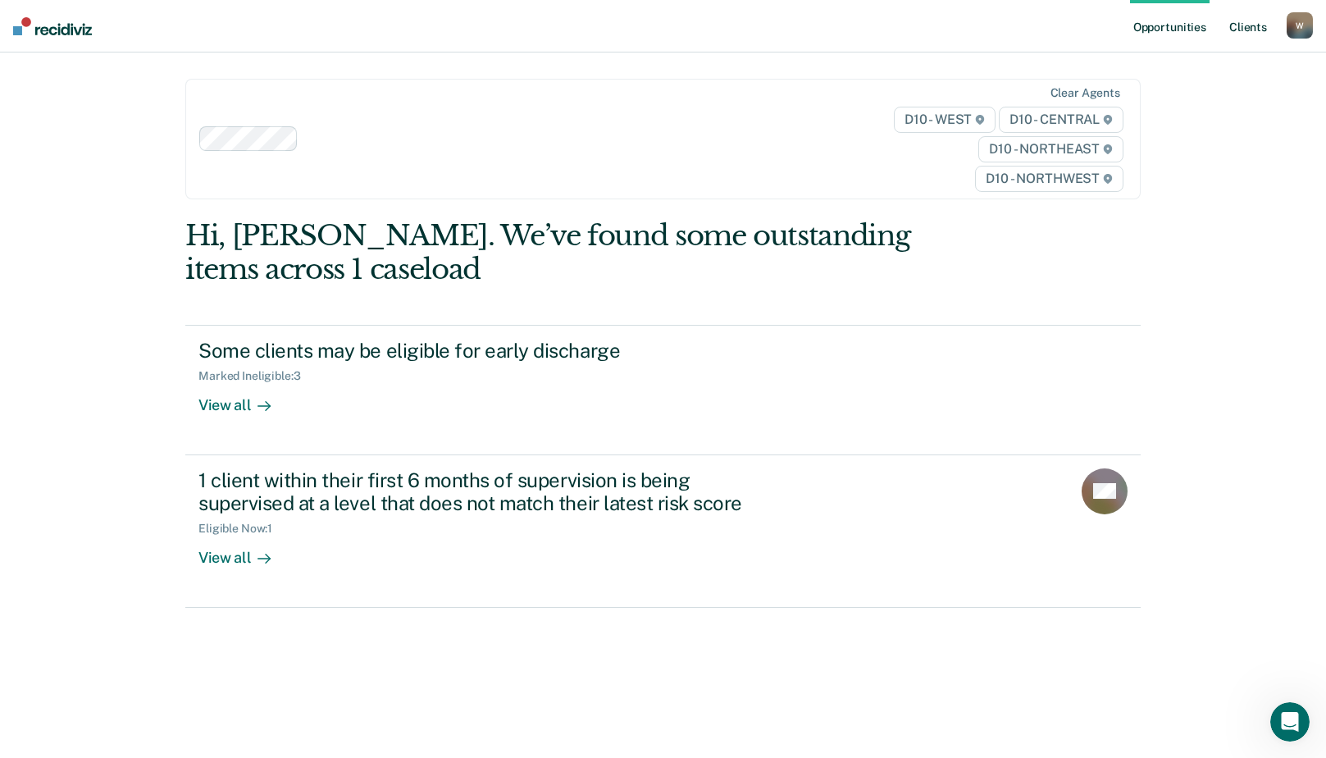
click at [1248, 32] on link "Client s" at bounding box center [1248, 26] width 44 height 52
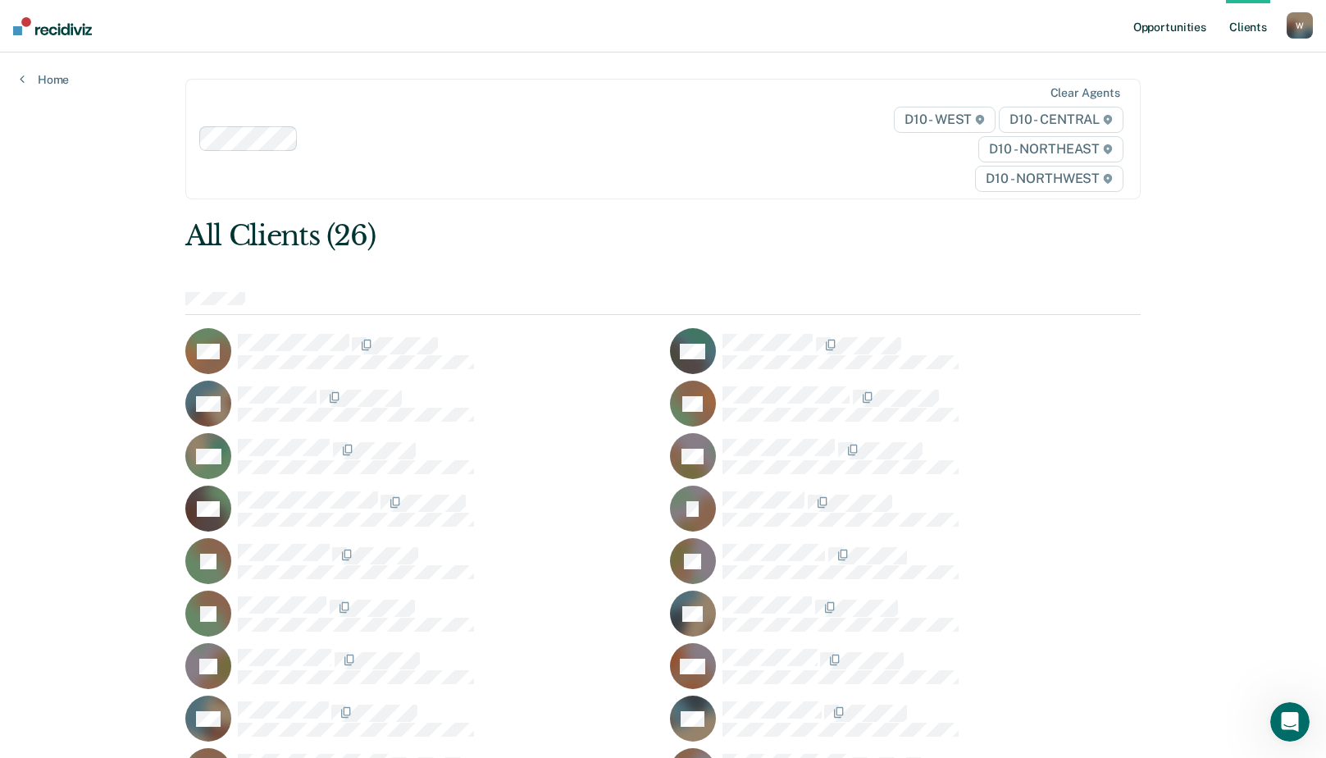
click at [1167, 29] on link "Opportunities" at bounding box center [1170, 26] width 80 height 52
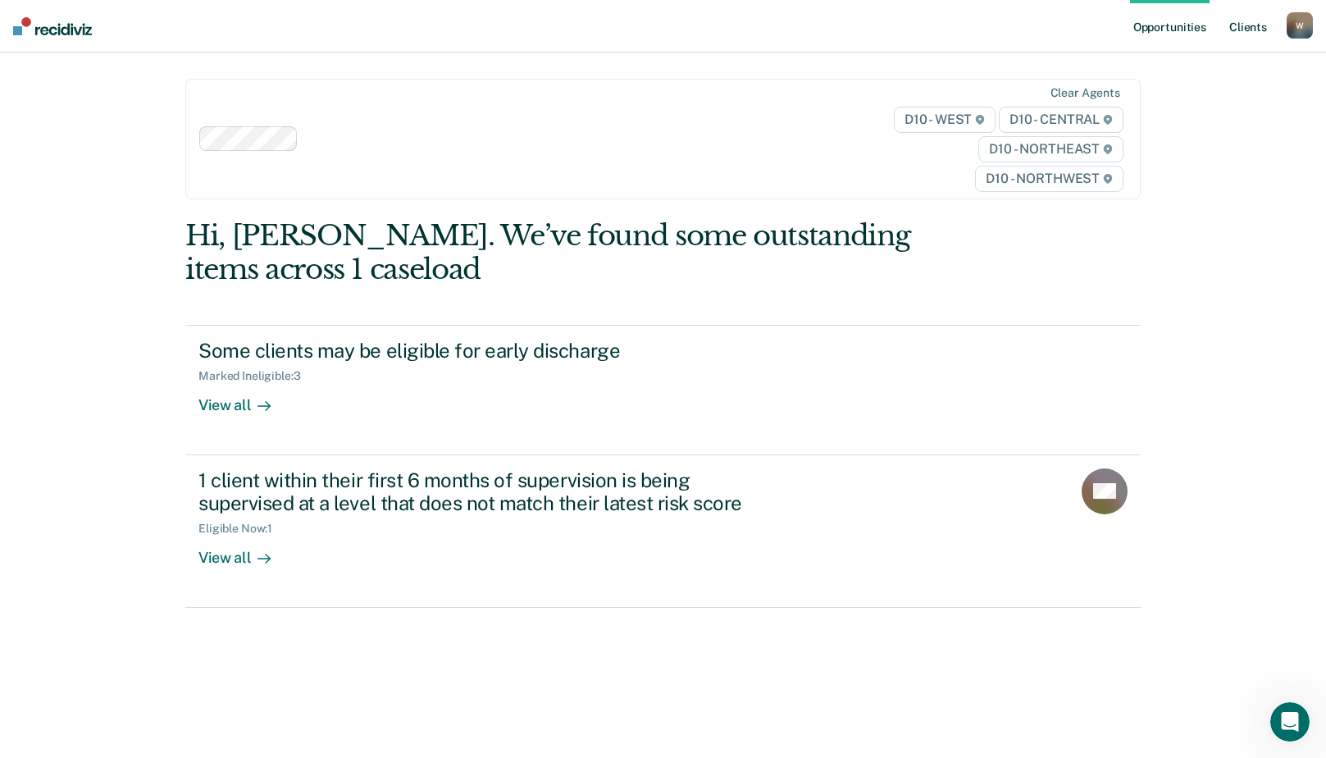
click at [1254, 21] on link "Client s" at bounding box center [1248, 26] width 44 height 52
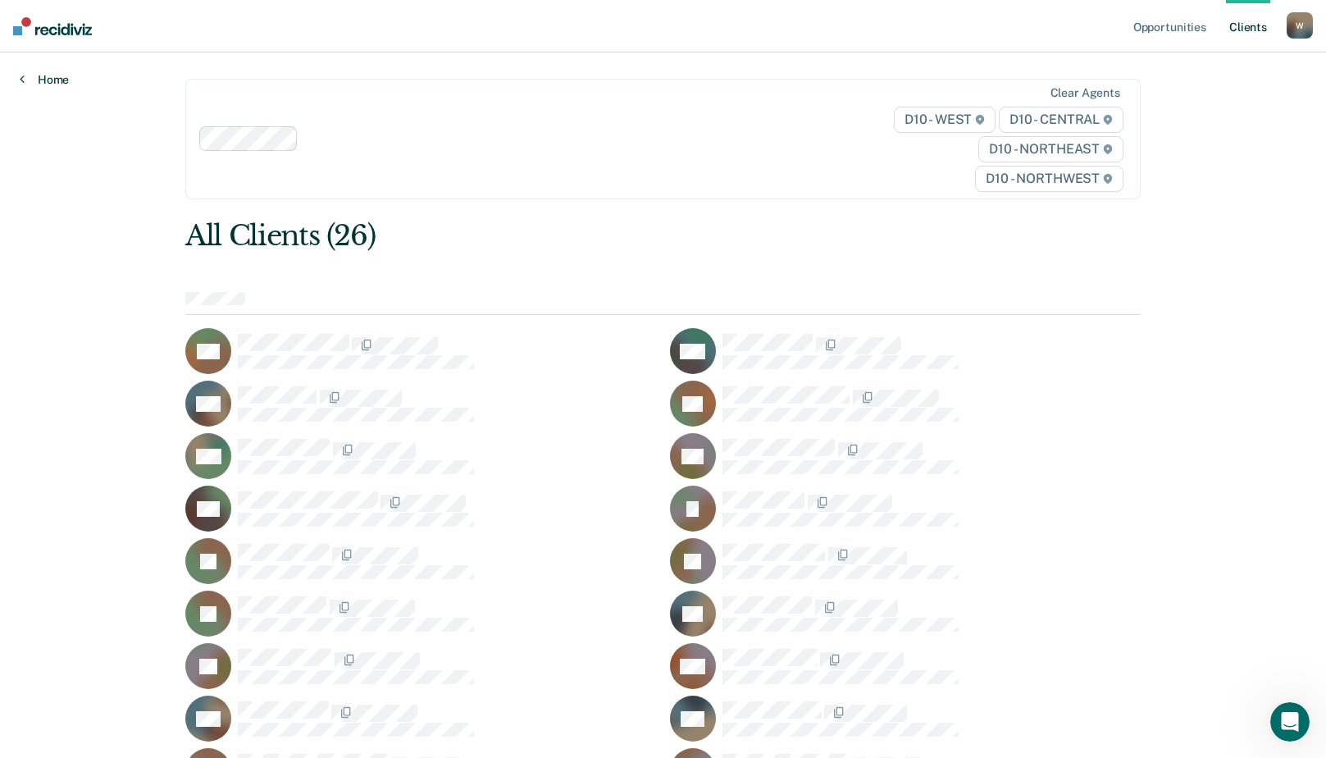
click at [53, 80] on link "Home" at bounding box center [44, 79] width 49 height 15
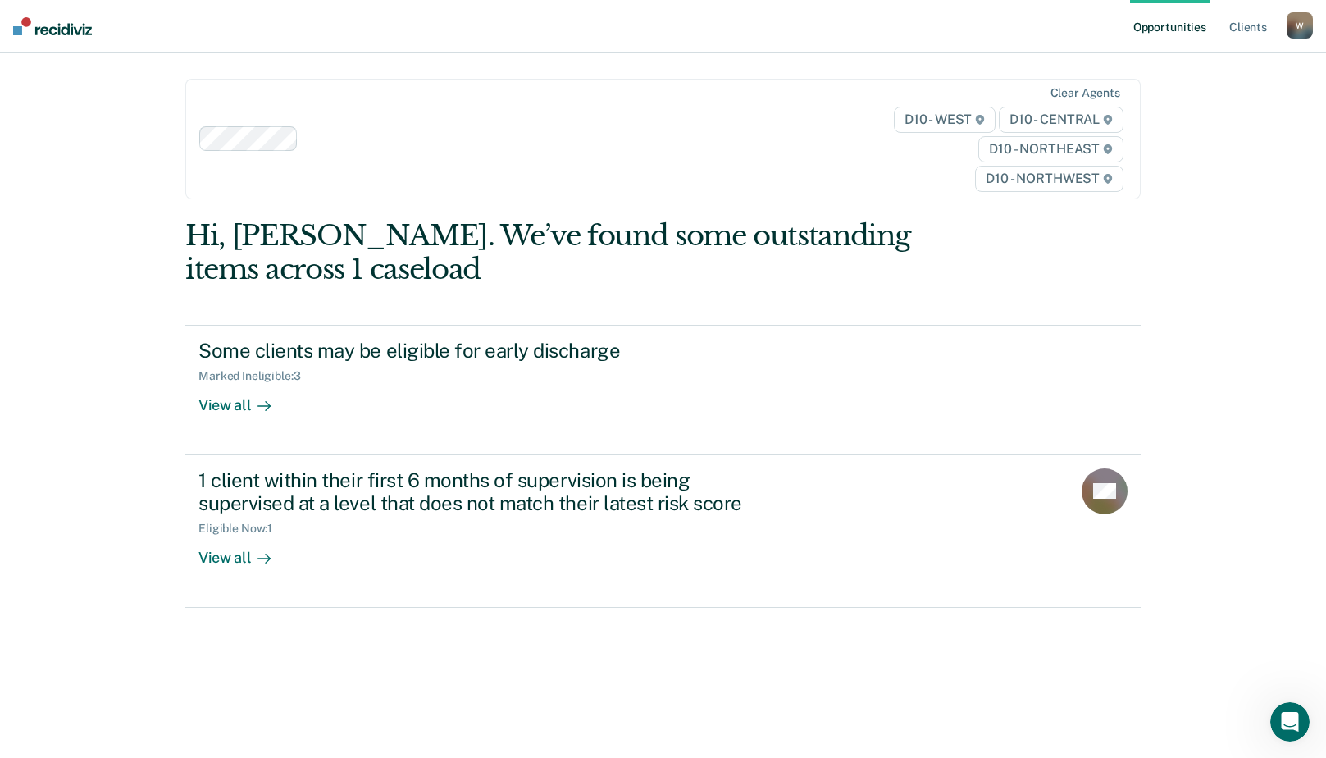
click at [1291, 23] on div "W" at bounding box center [1300, 25] width 26 height 26
click at [1193, 111] on link "Log Out" at bounding box center [1234, 108] width 132 height 14
